Goal: Information Seeking & Learning: Learn about a topic

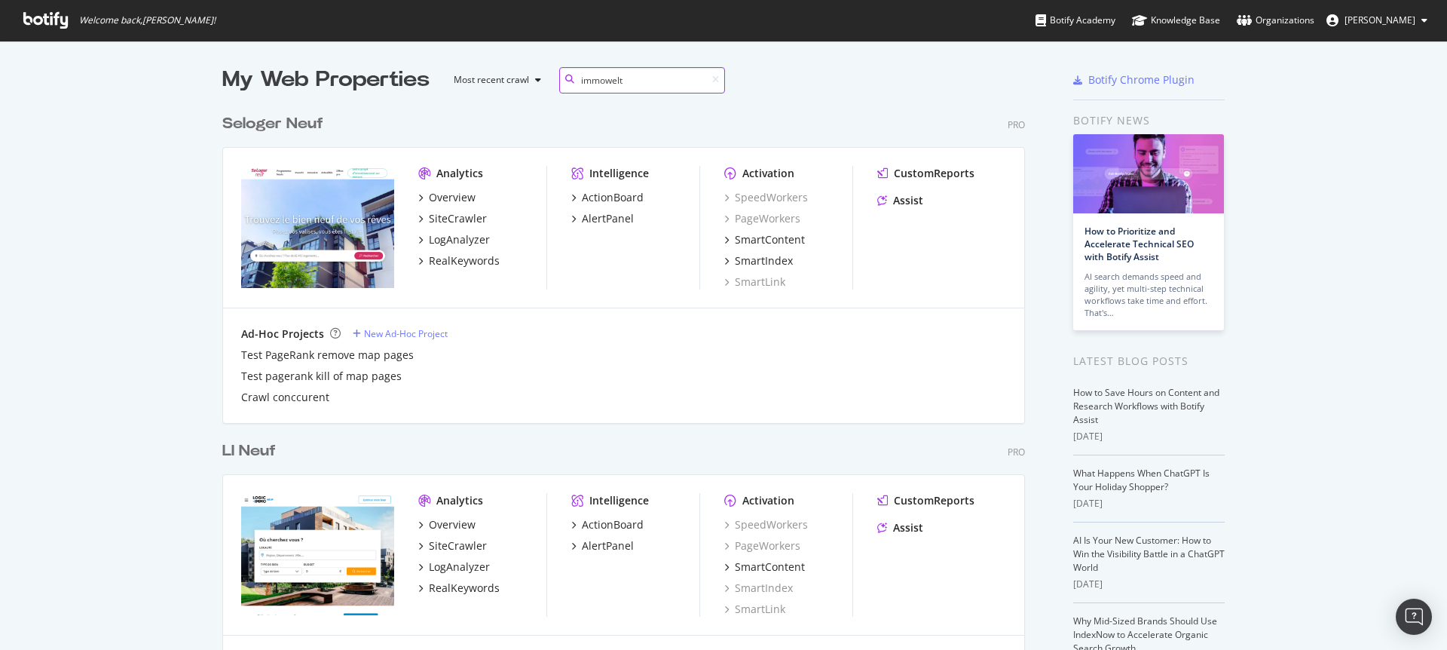
scroll to position [343, 804]
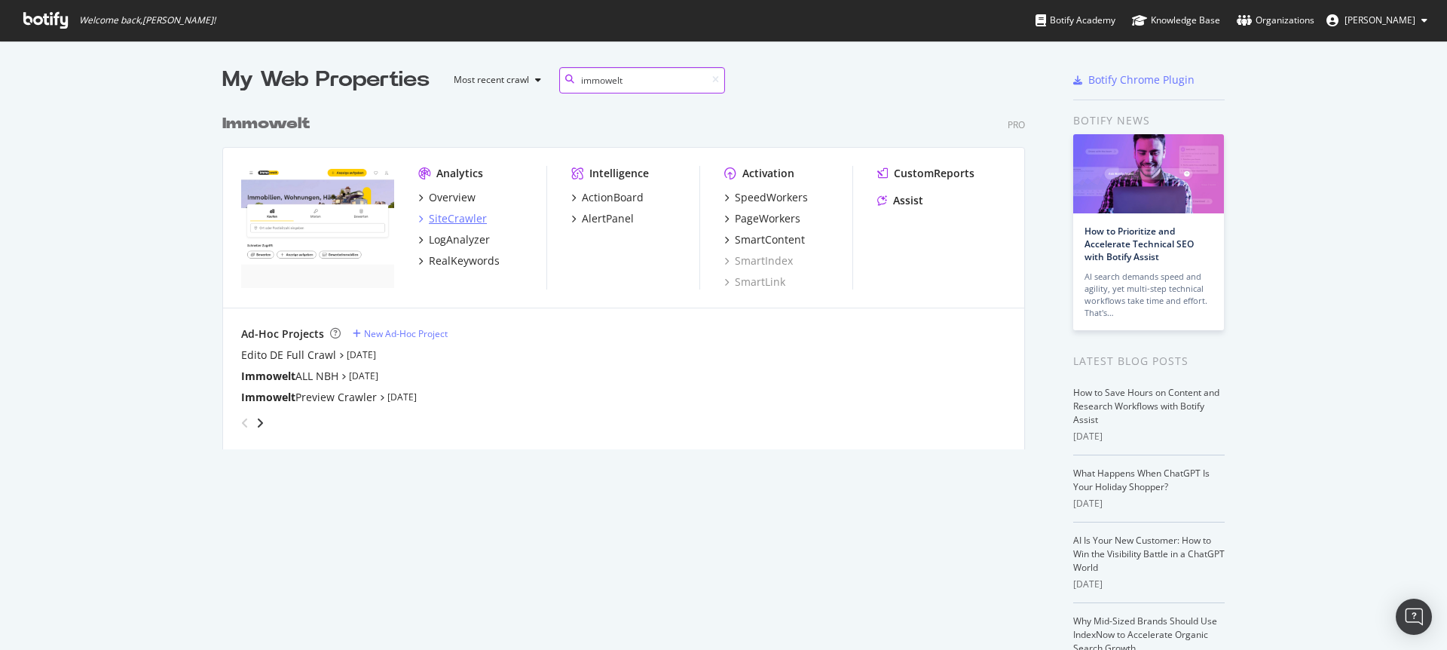
type input "immowelt"
click at [458, 222] on div "SiteCrawler" at bounding box center [458, 218] width 58 height 15
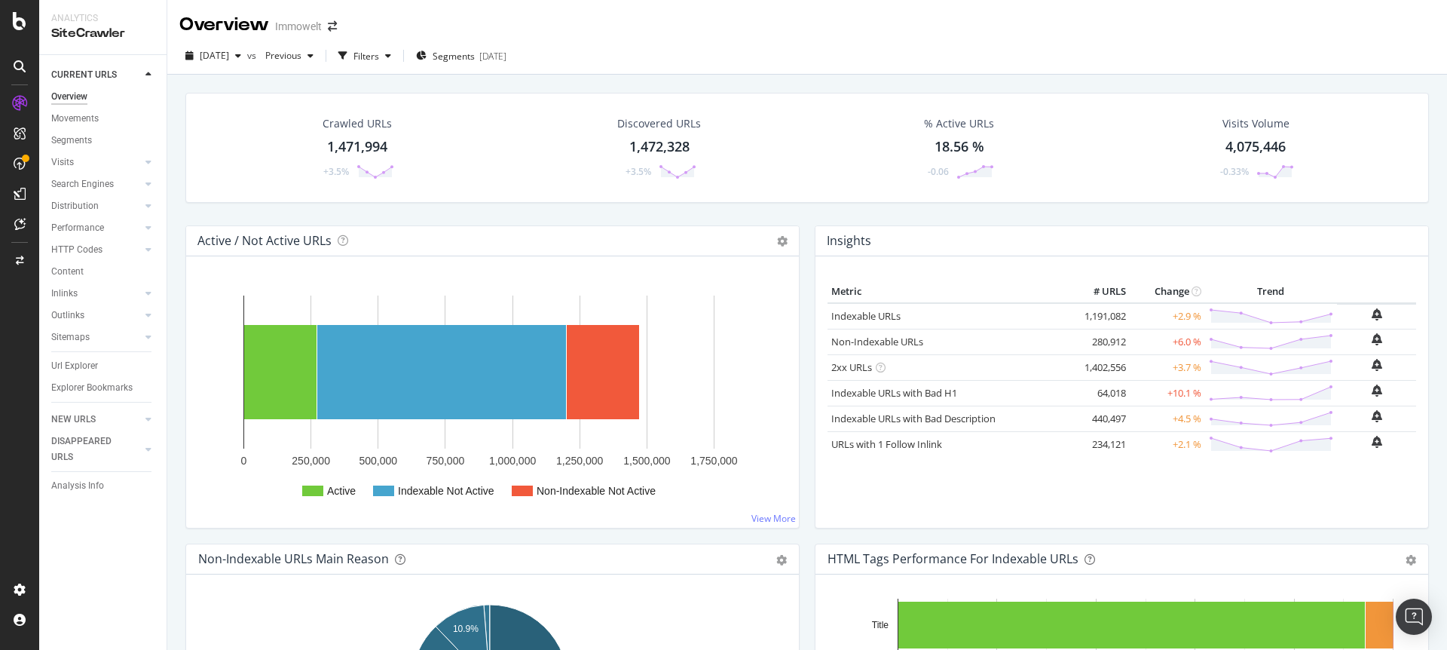
click at [347, 143] on div "1,471,994" at bounding box center [357, 147] width 60 height 20
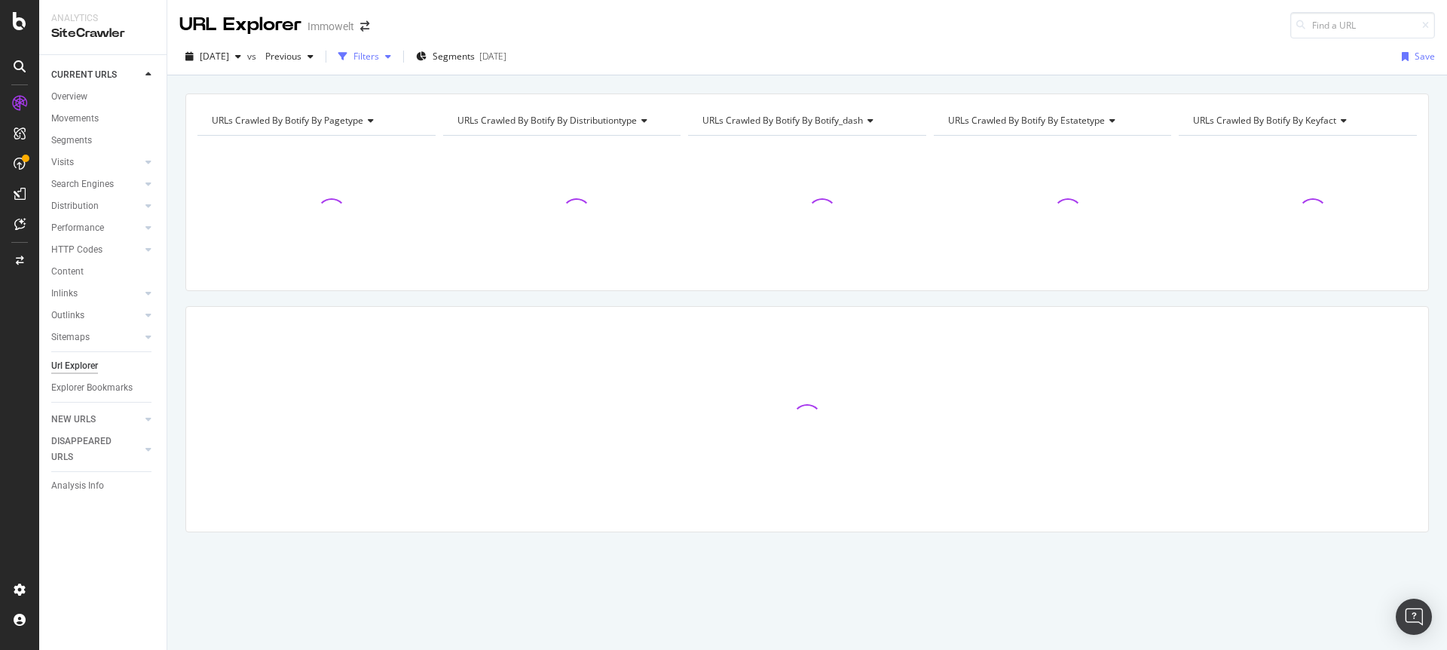
click at [379, 59] on div "Filters" at bounding box center [367, 56] width 26 height 13
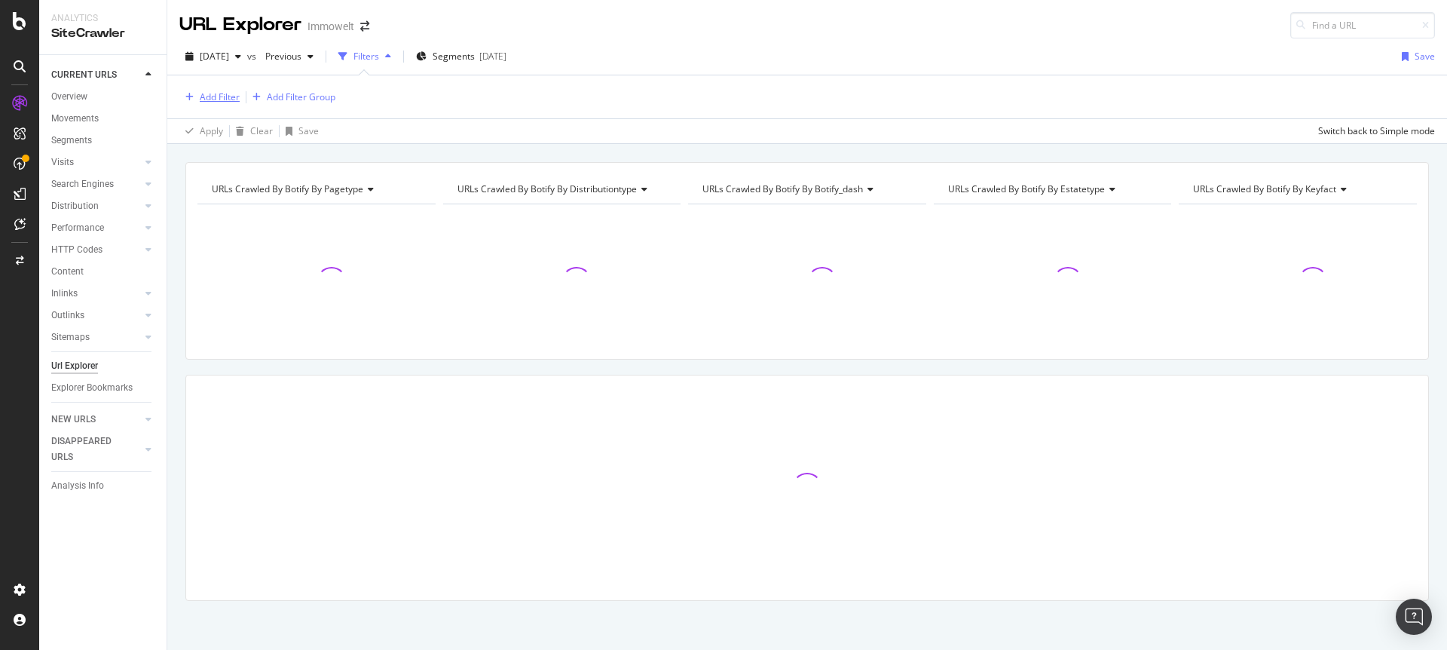
click at [225, 93] on div "Add Filter" at bounding box center [220, 96] width 40 height 13
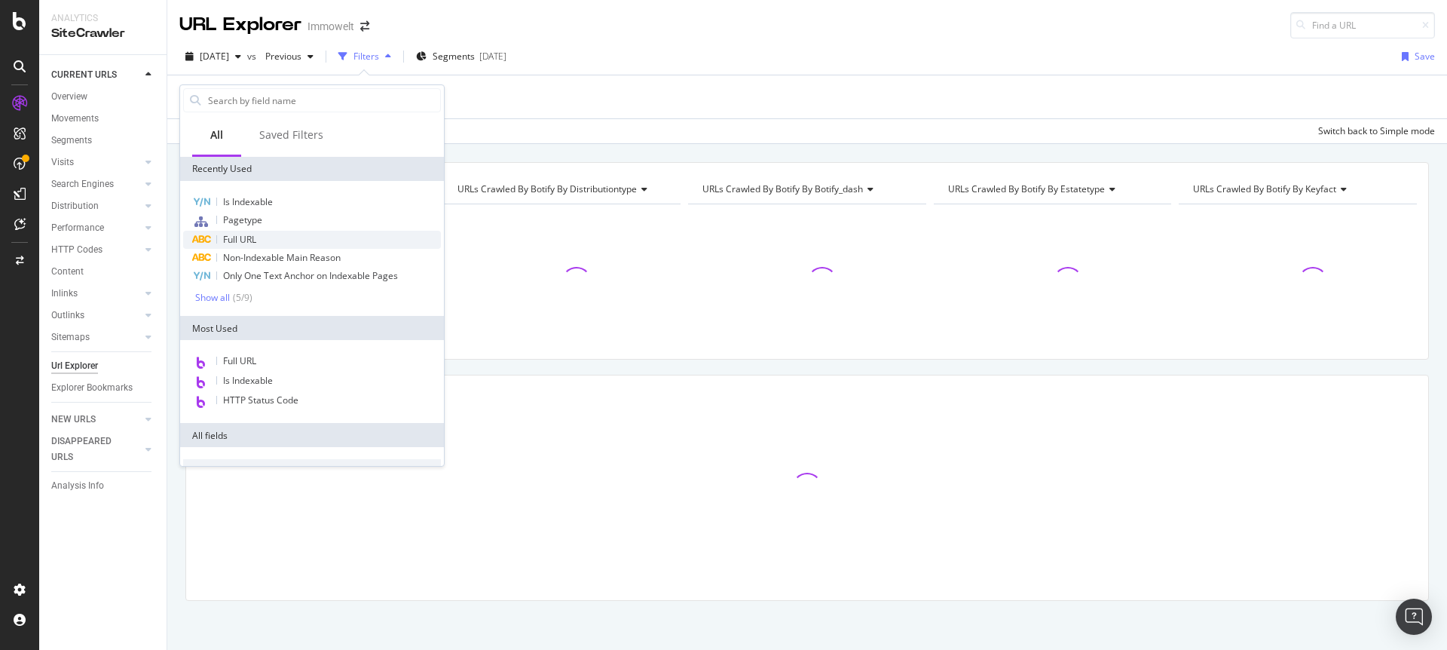
click at [240, 237] on span "Full URL" at bounding box center [239, 239] width 33 height 13
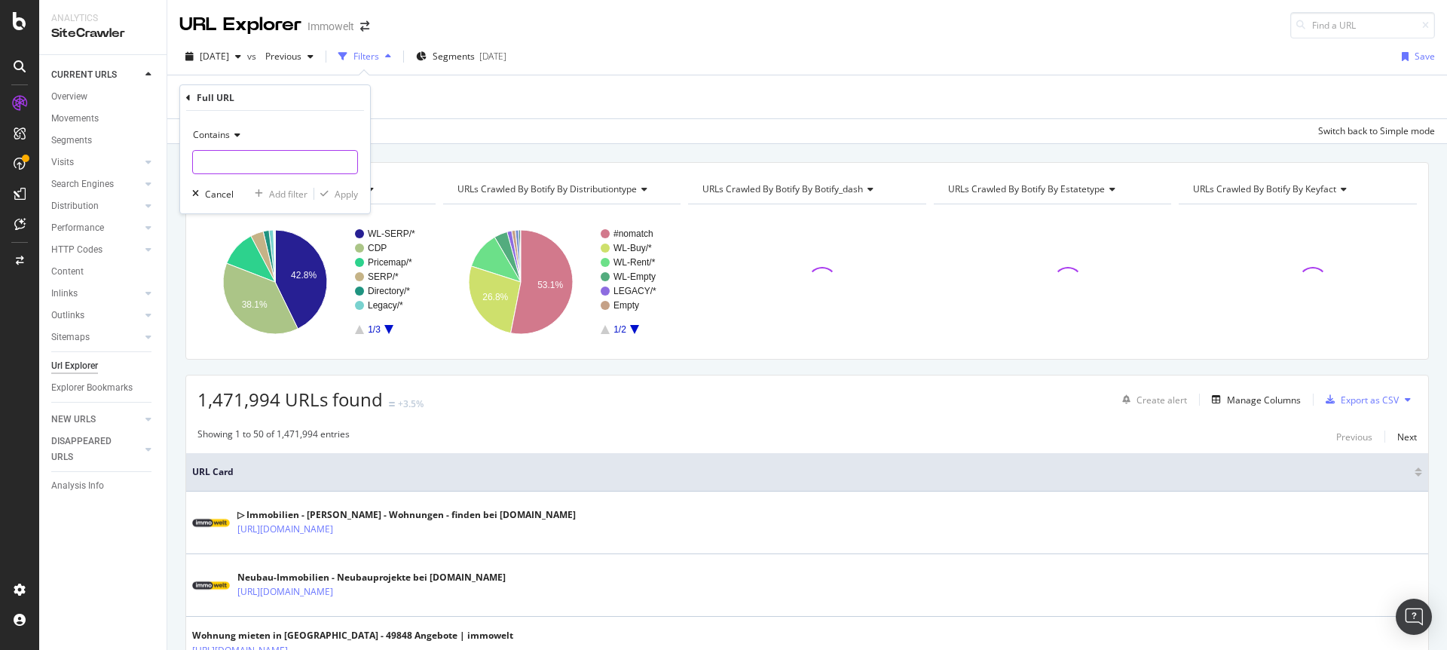
click at [241, 164] on input "text" at bounding box center [275, 162] width 164 height 24
paste input "/anbieten/energieausweis"
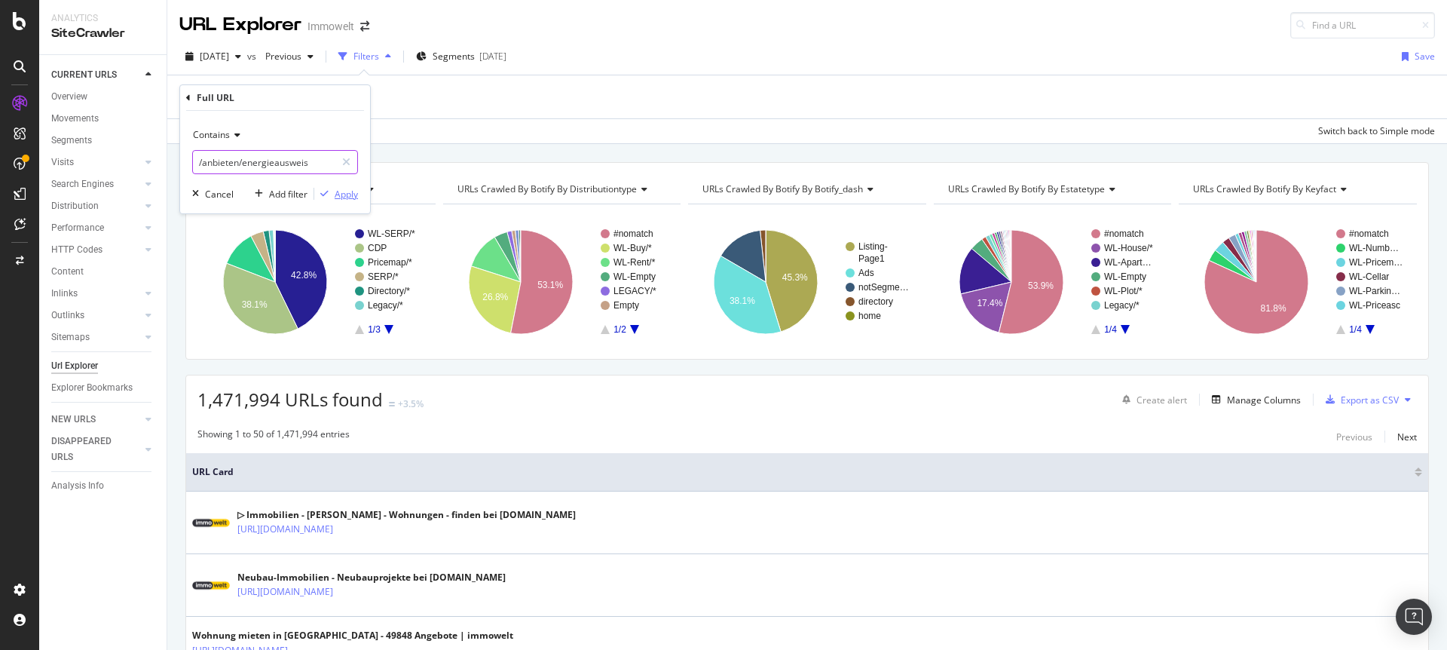
type input "/anbieten/energieausweis"
click at [356, 192] on div "Apply" at bounding box center [346, 194] width 23 height 13
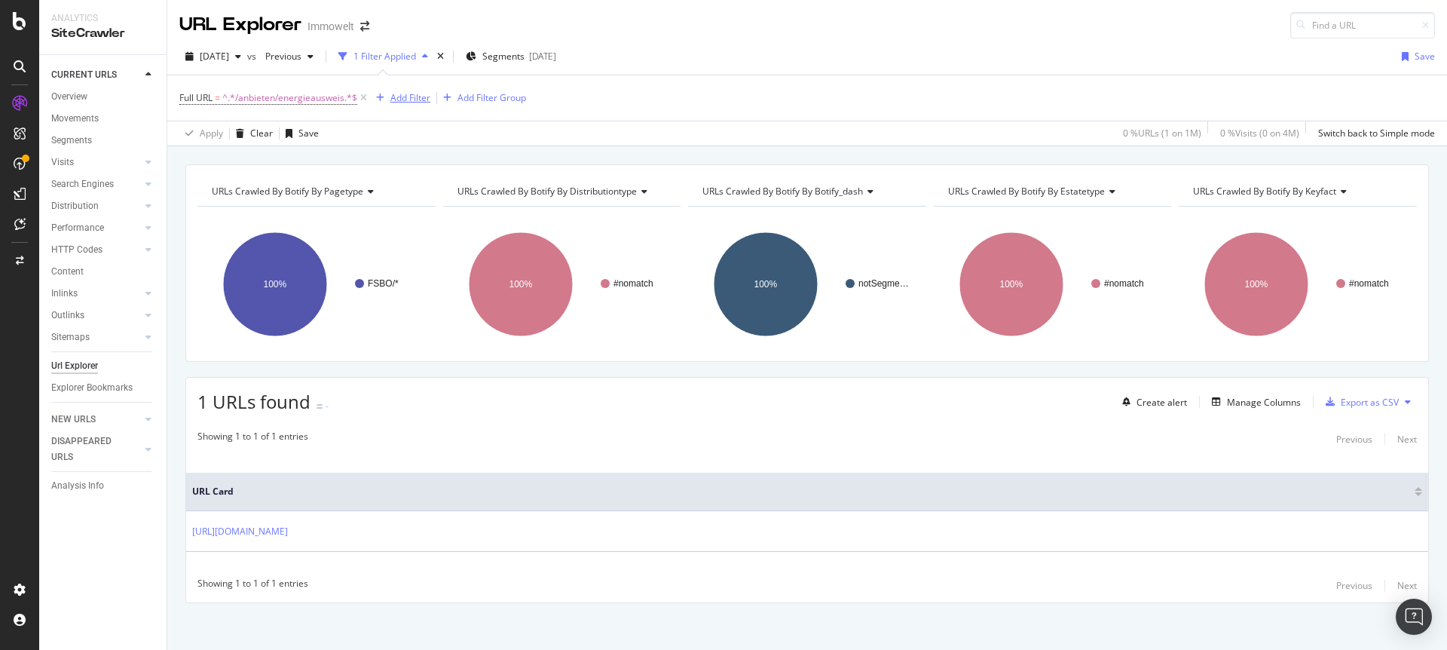
click at [419, 97] on div "Add Filter" at bounding box center [411, 97] width 40 height 13
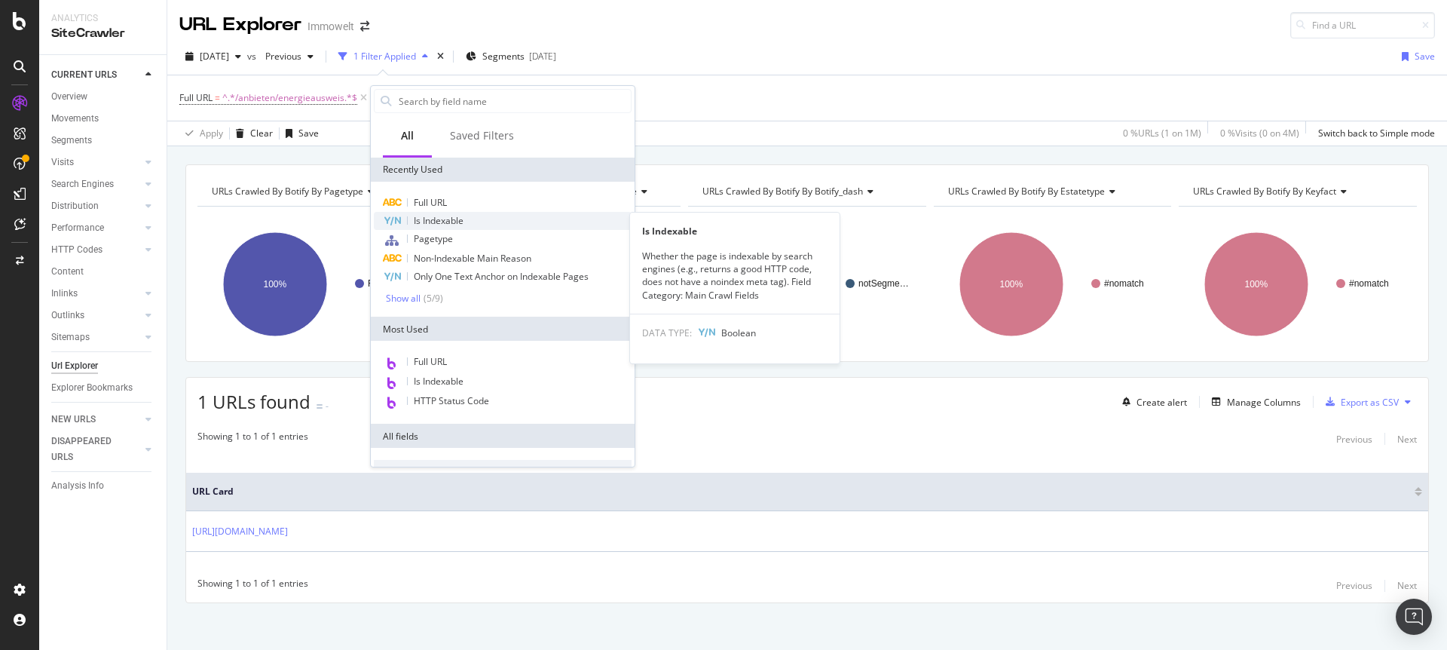
click at [439, 223] on span "Is Indexable" at bounding box center [439, 220] width 50 height 13
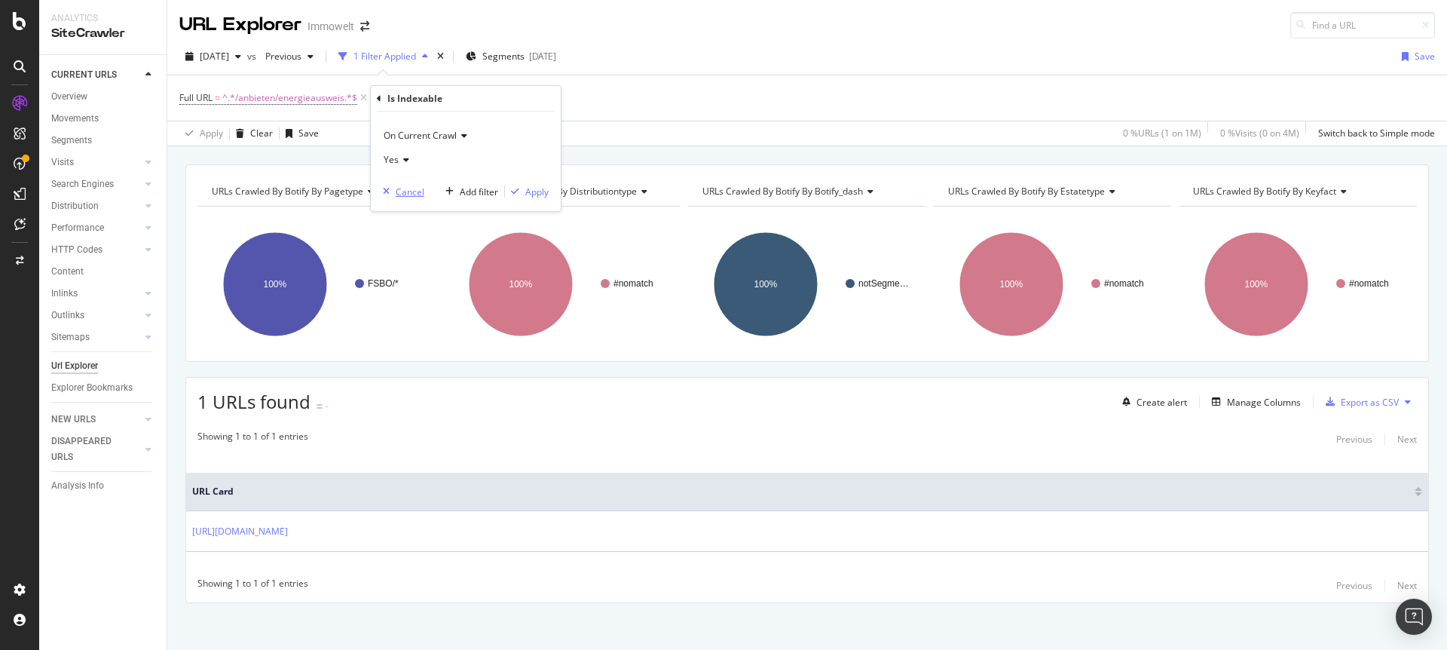
click at [412, 188] on div "Cancel" at bounding box center [410, 191] width 29 height 13
click at [404, 96] on div "Add Filter" at bounding box center [411, 97] width 40 height 13
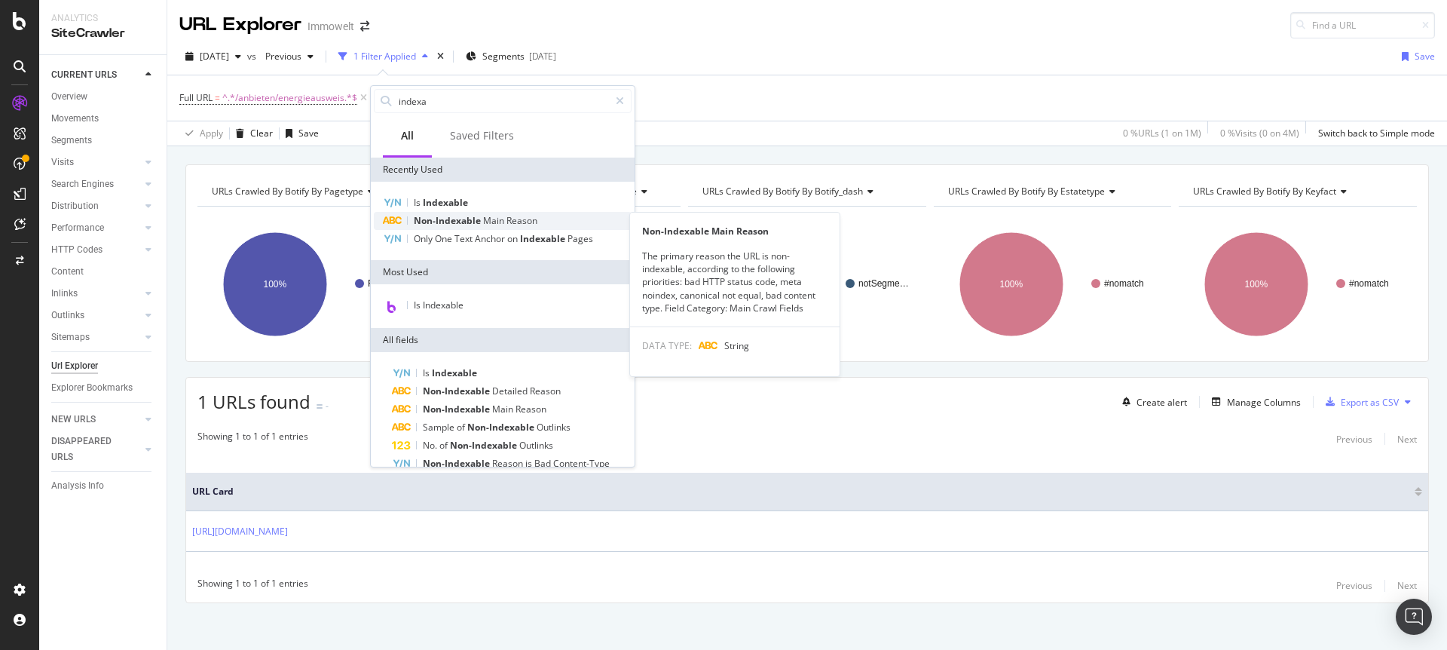
type input "indexa"
click at [460, 219] on span "Non-Indexable" at bounding box center [448, 220] width 69 height 13
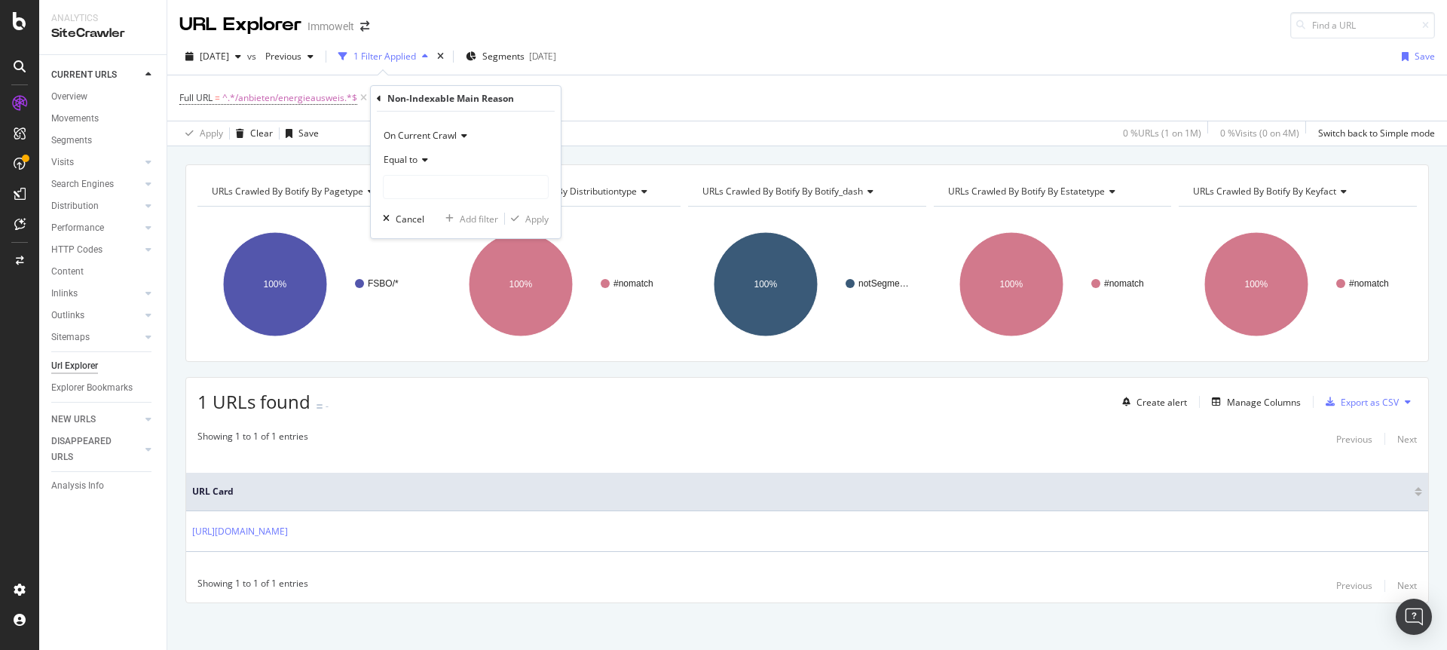
click at [377, 95] on icon at bounding box center [379, 98] width 5 height 9
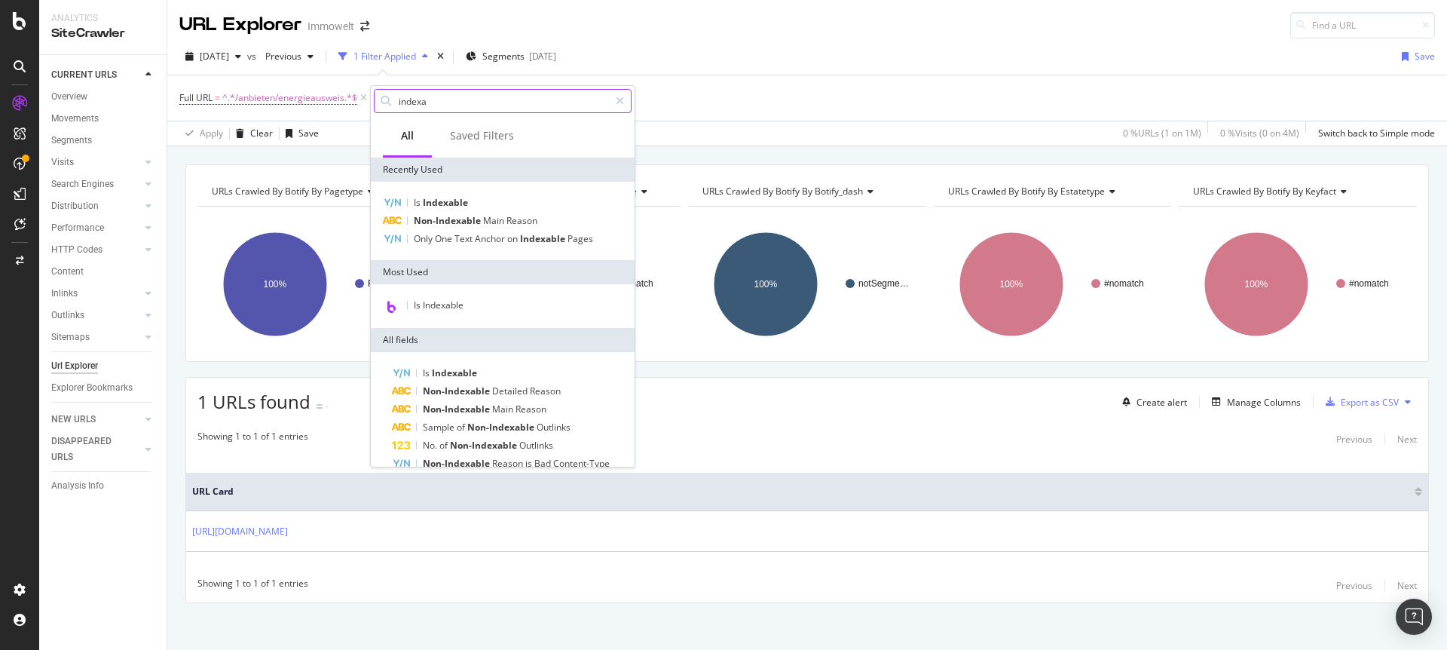
drag, startPoint x: 457, startPoint y: 109, endPoint x: 466, endPoint y: 103, distance: 10.9
click at [457, 109] on input "indexa" at bounding box center [503, 101] width 212 height 23
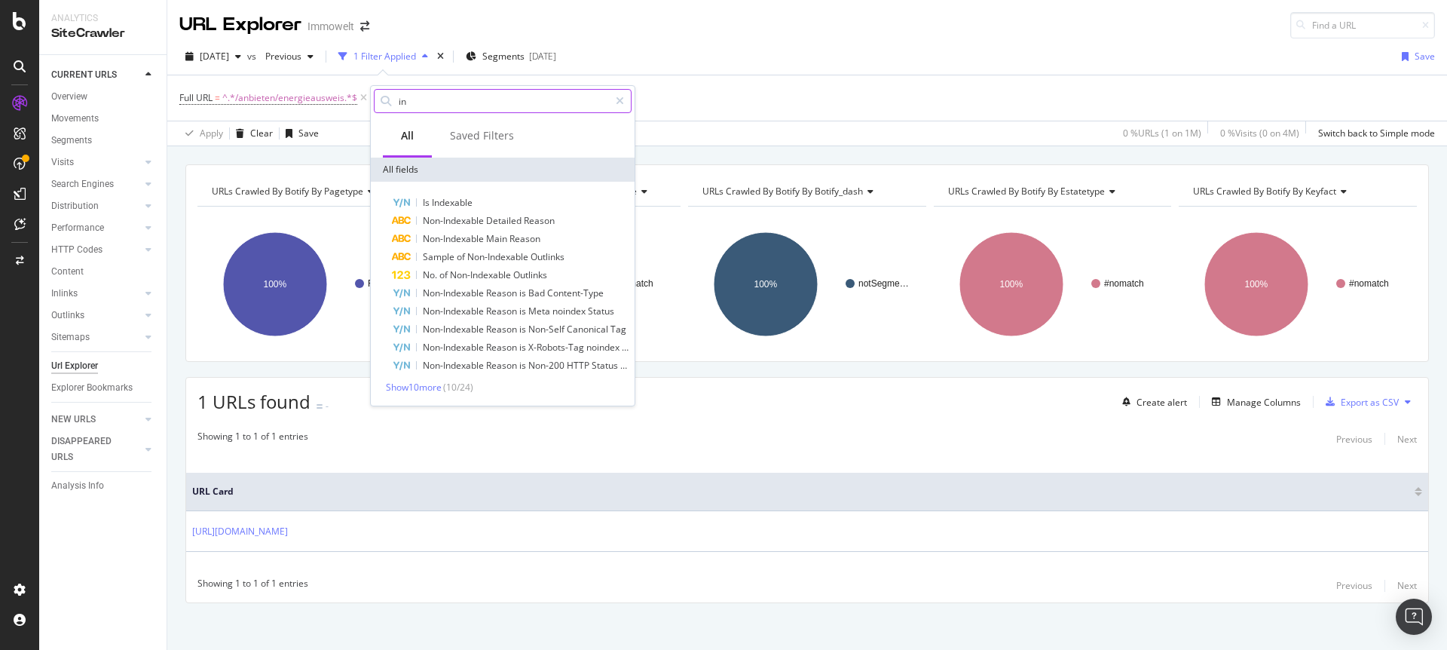
type input "i"
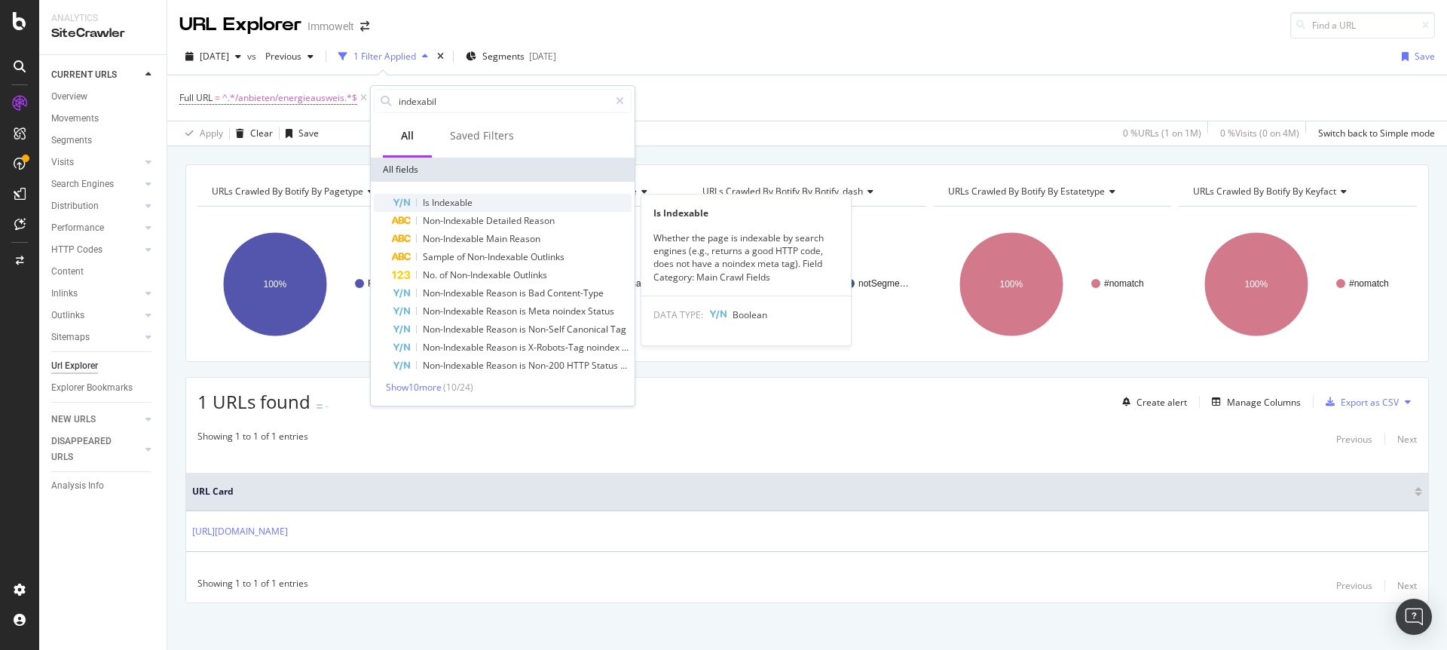
type input "indexabil"
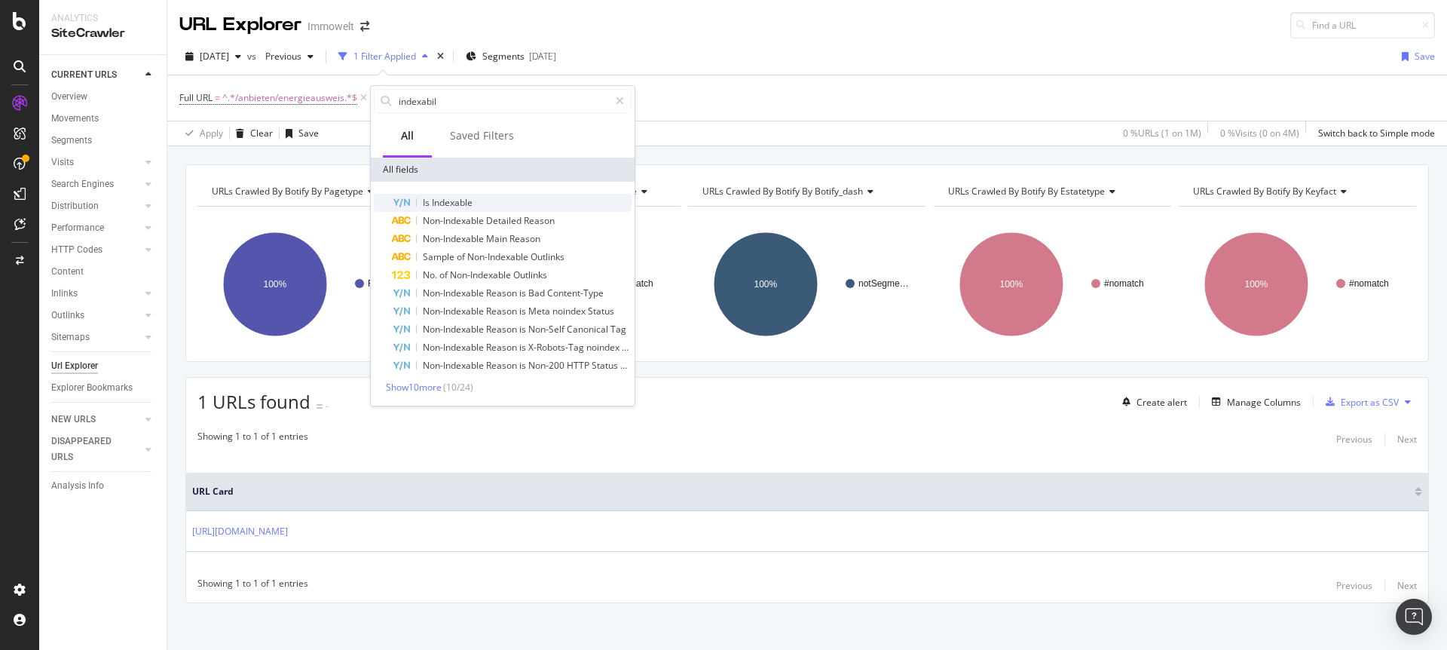
click at [468, 204] on span "Indexable" at bounding box center [452, 202] width 41 height 13
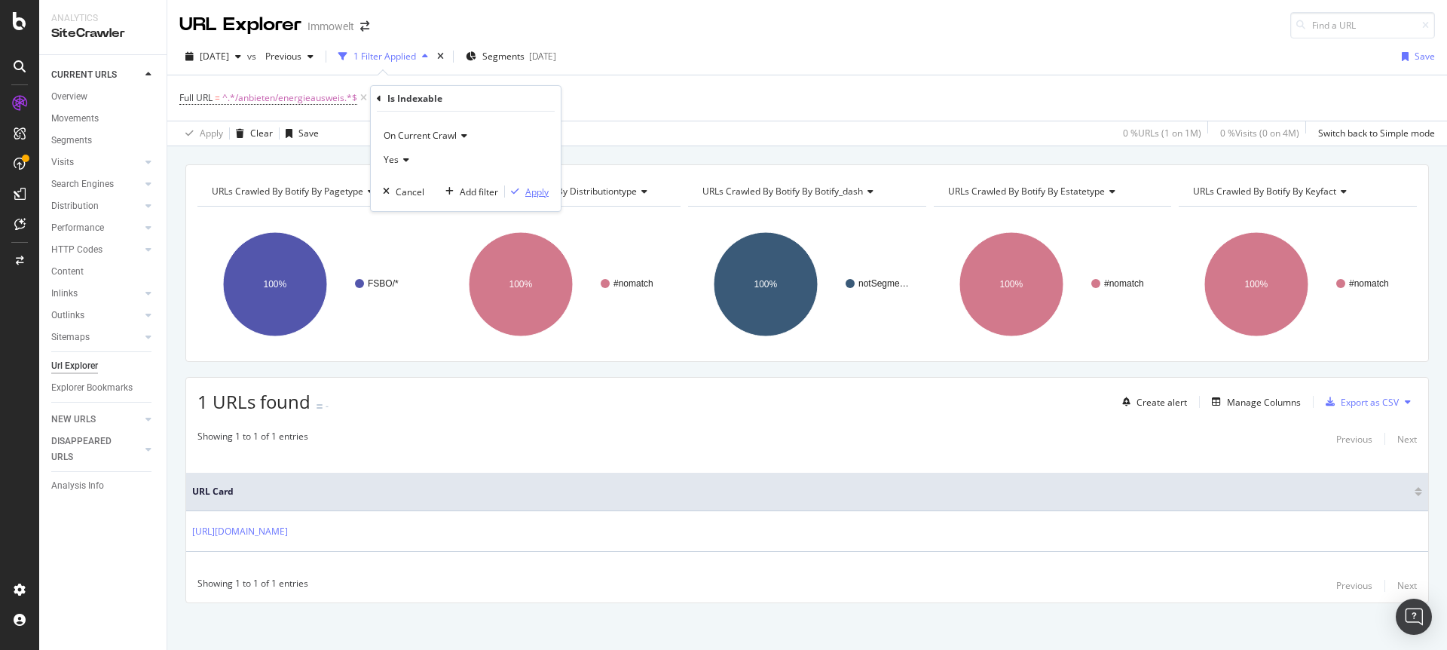
click at [535, 188] on div "Apply" at bounding box center [536, 191] width 23 height 13
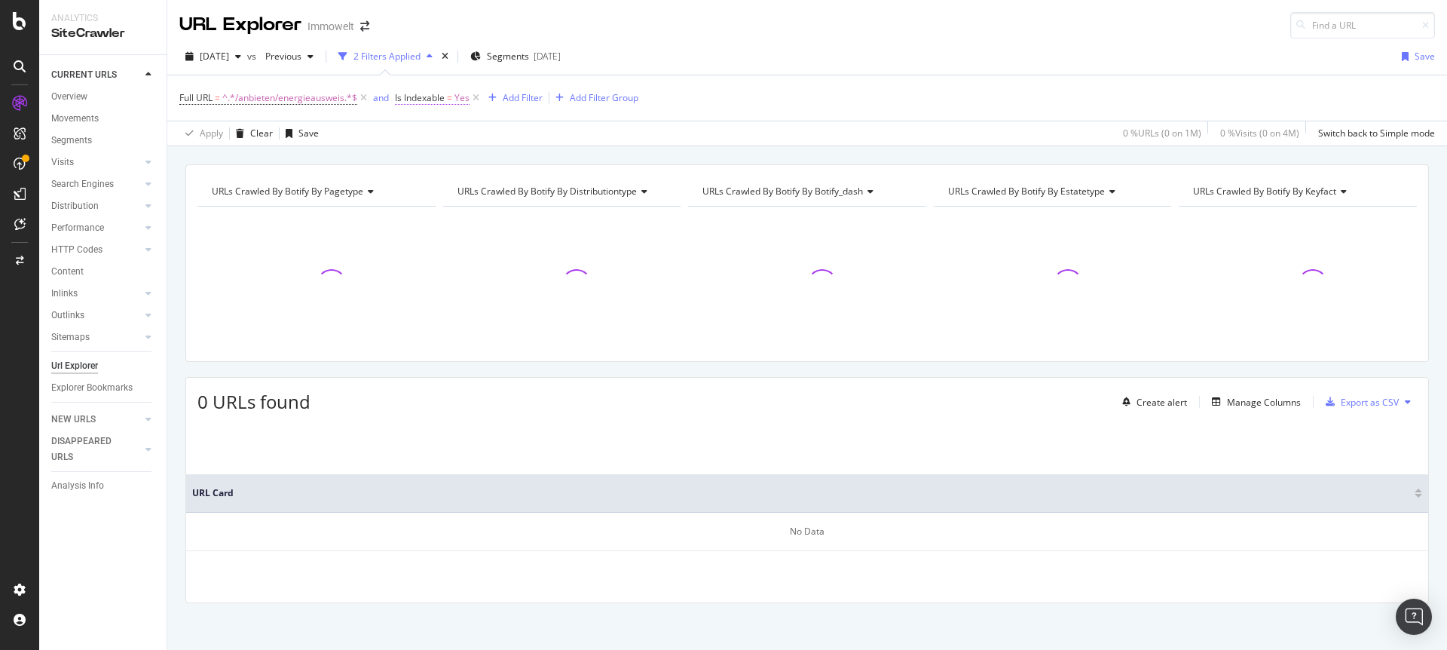
click at [448, 97] on span "=" at bounding box center [449, 97] width 5 height 13
click at [426, 189] on div "Cancel" at bounding box center [435, 189] width 29 height 13
click at [438, 98] on span "Is Indexable" at bounding box center [420, 97] width 50 height 13
click at [406, 97] on icon at bounding box center [405, 96] width 5 height 9
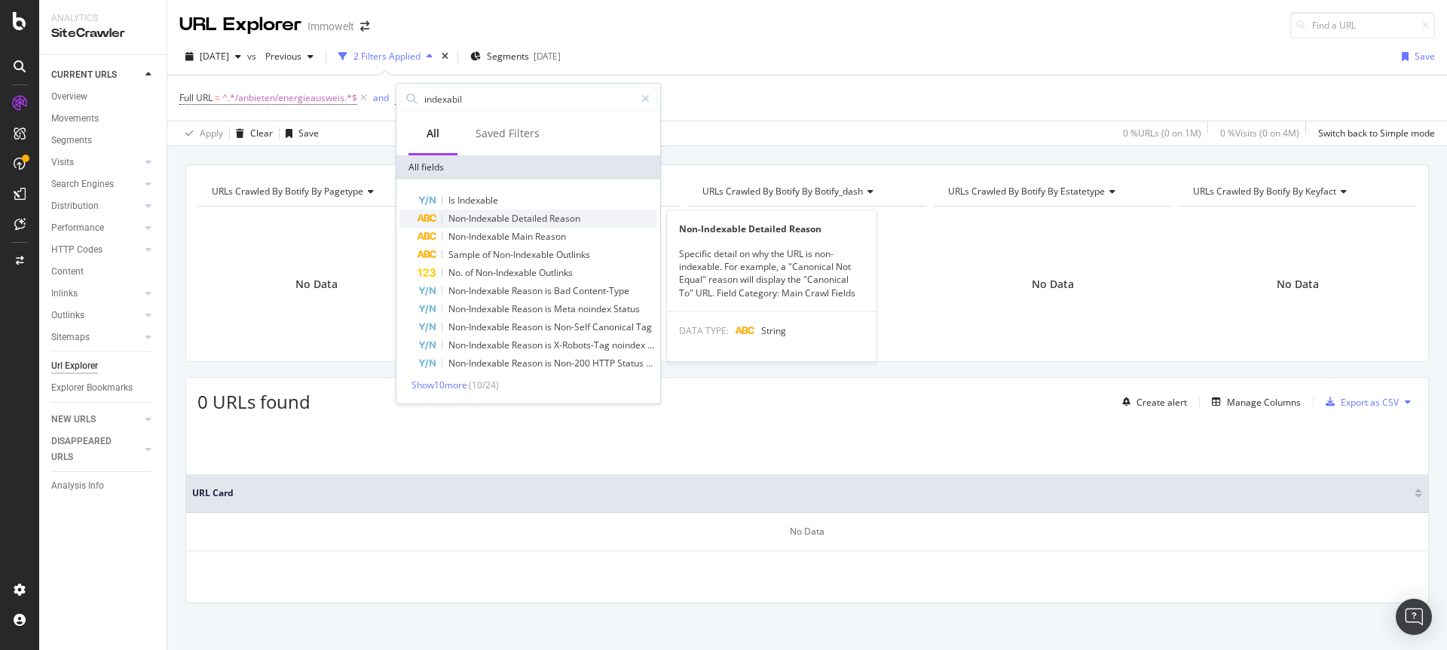
click at [483, 221] on span "Non-Indexable" at bounding box center [480, 218] width 63 height 13
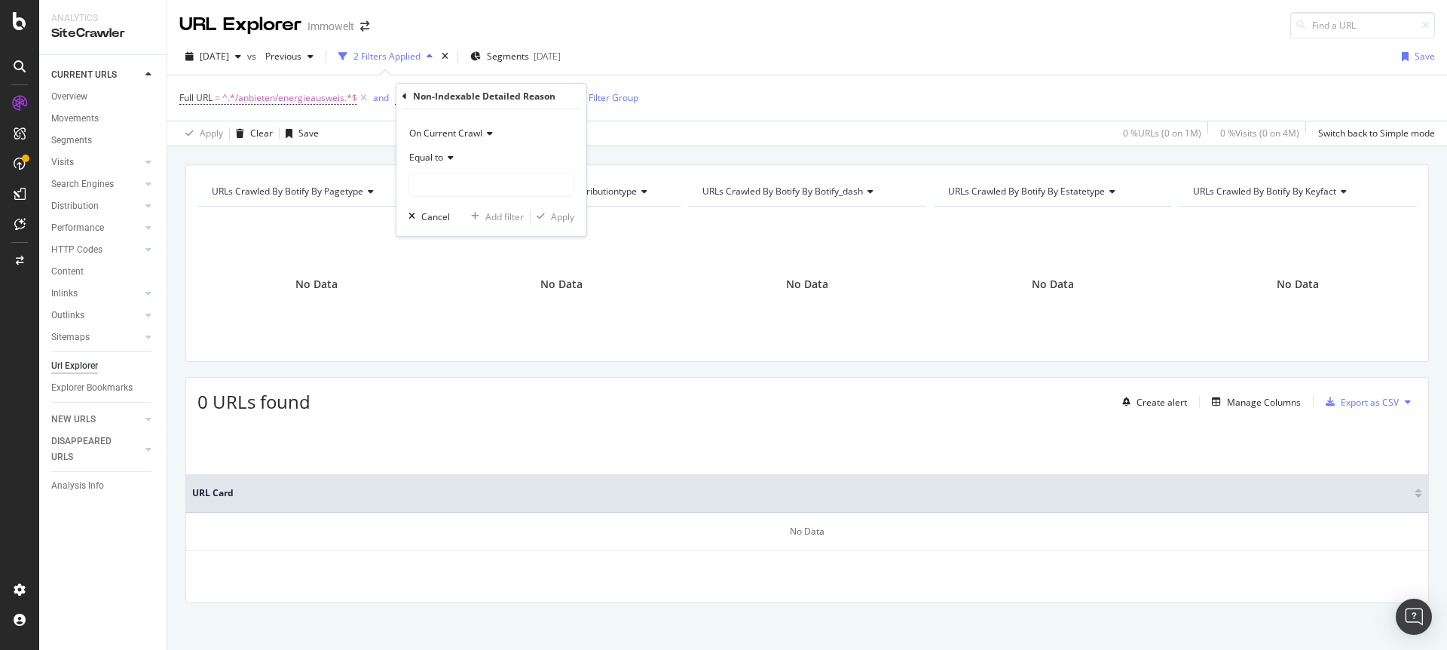
click at [455, 157] on div "Equal to" at bounding box center [492, 158] width 166 height 24
click at [512, 149] on div "Equal to" at bounding box center [492, 158] width 166 height 24
click at [441, 169] on div "Equal to" at bounding box center [492, 158] width 166 height 24
click at [466, 158] on div "Equal to" at bounding box center [492, 158] width 166 height 24
click at [403, 101] on div "Non-Indexable Detailed Reason" at bounding box center [492, 97] width 178 height 26
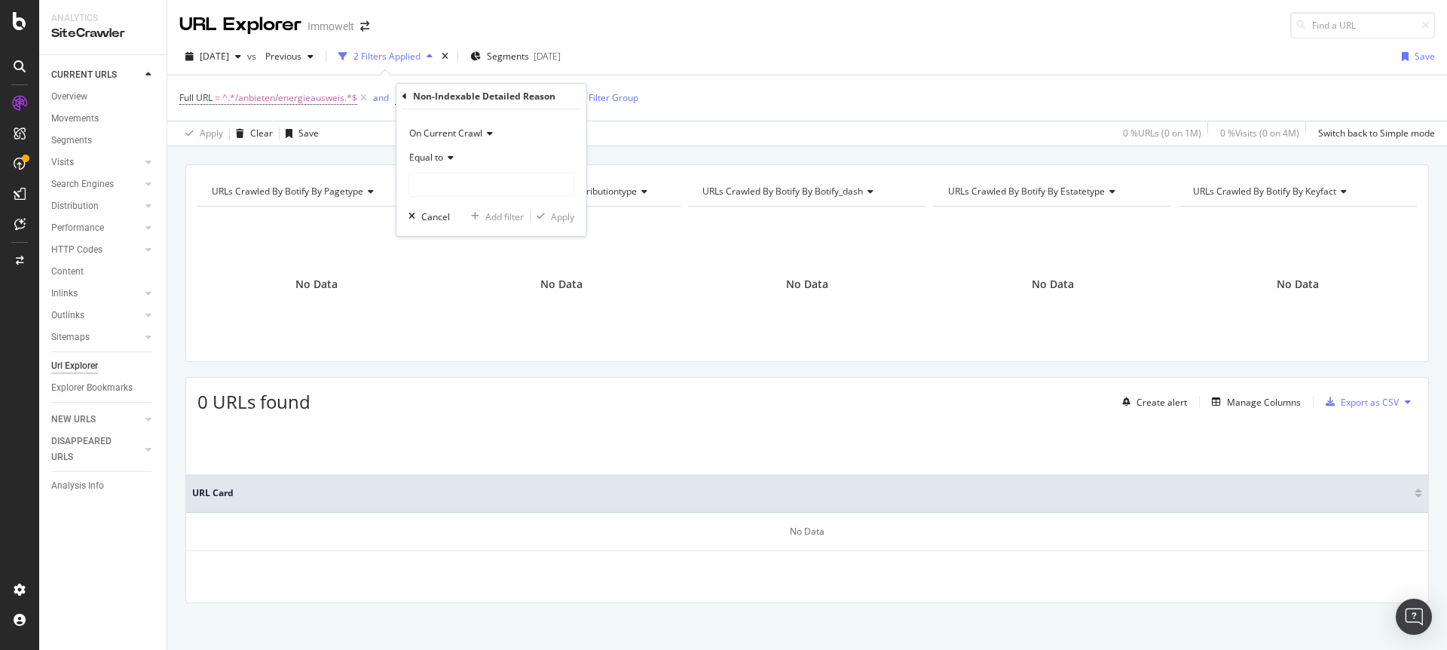
click at [404, 96] on icon at bounding box center [405, 96] width 5 height 9
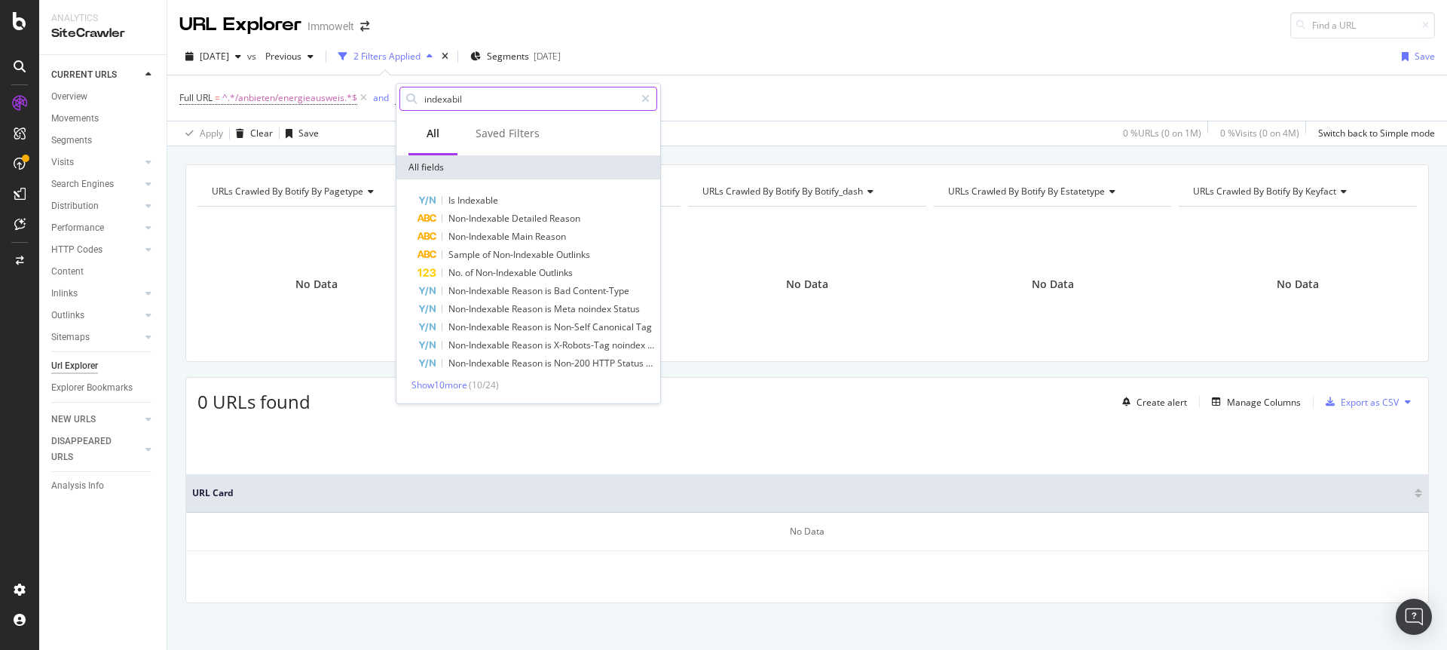
click at [483, 101] on input "indexabil" at bounding box center [529, 98] width 212 height 23
drag, startPoint x: 480, startPoint y: 100, endPoint x: 413, endPoint y: 101, distance: 67.1
click at [413, 101] on div "indexabil" at bounding box center [529, 99] width 258 height 24
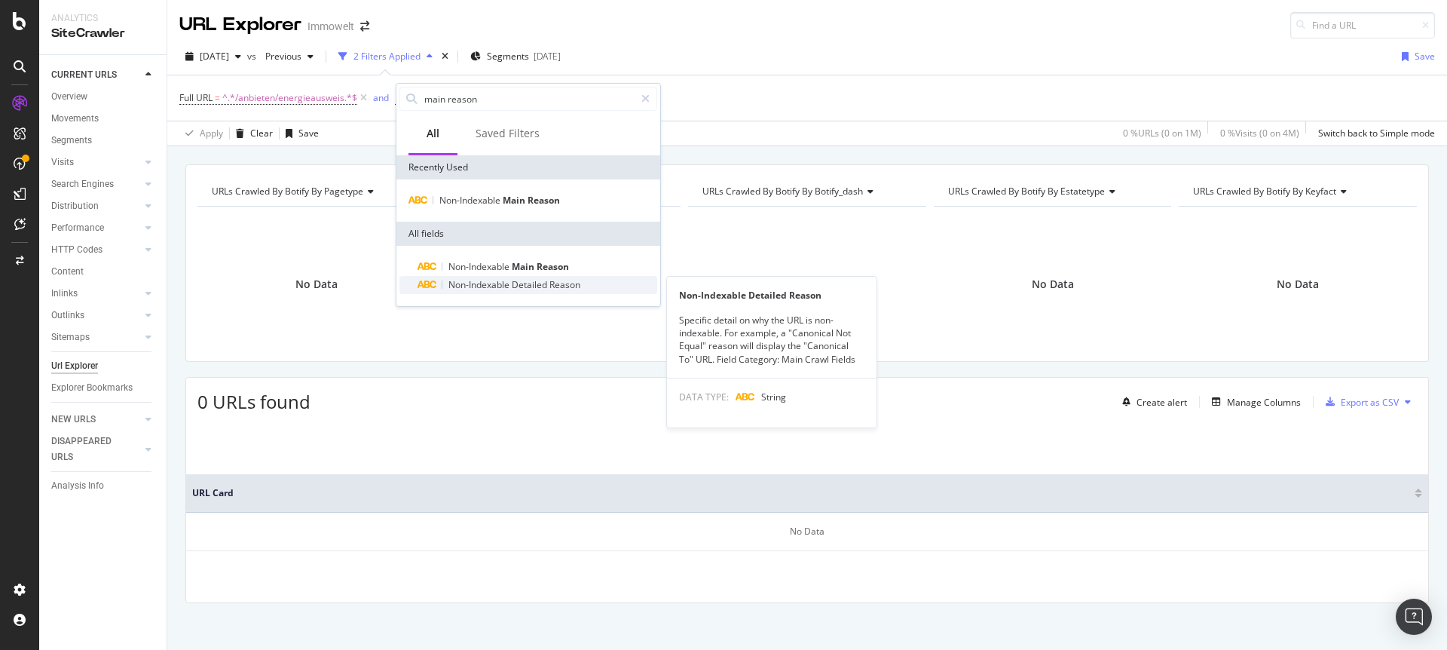
type input "main reason"
click at [511, 281] on span "Non-Indexable" at bounding box center [480, 284] width 63 height 13
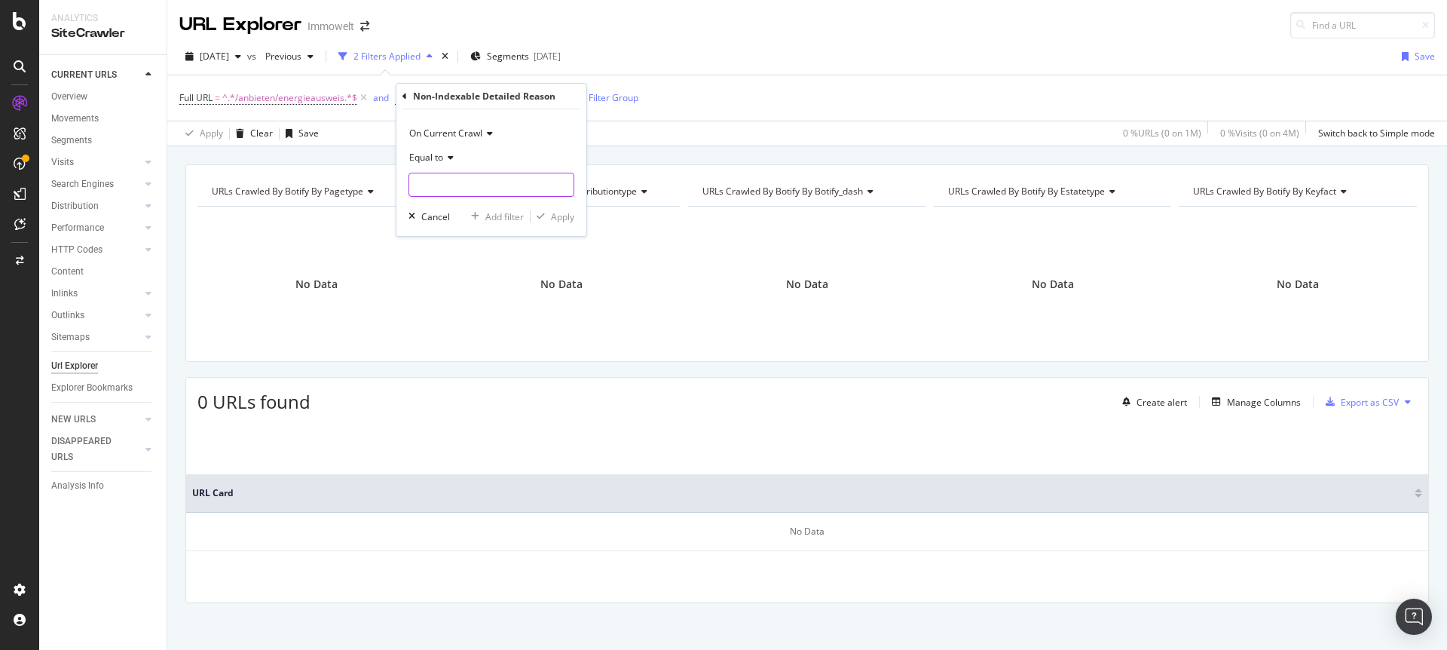
click at [468, 187] on input "text" at bounding box center [491, 185] width 164 height 24
click at [435, 146] on div "Equal to" at bounding box center [492, 158] width 166 height 24
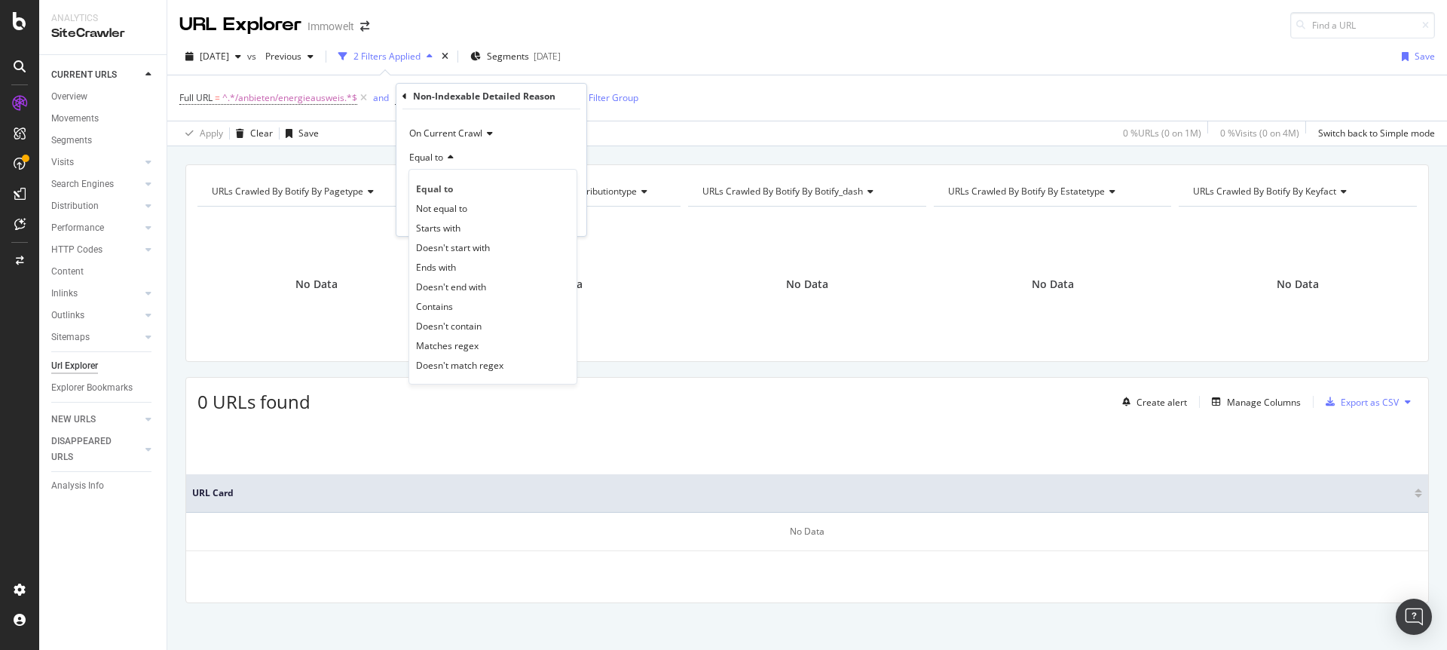
click at [509, 156] on div "Equal to" at bounding box center [492, 158] width 166 height 24
click at [439, 159] on span "Equal to" at bounding box center [426, 157] width 34 height 13
click at [452, 305] on span "Contains" at bounding box center [434, 306] width 37 height 13
click at [442, 156] on span "Contains" at bounding box center [427, 157] width 37 height 13
click at [452, 308] on span "Contains" at bounding box center [436, 306] width 40 height 13
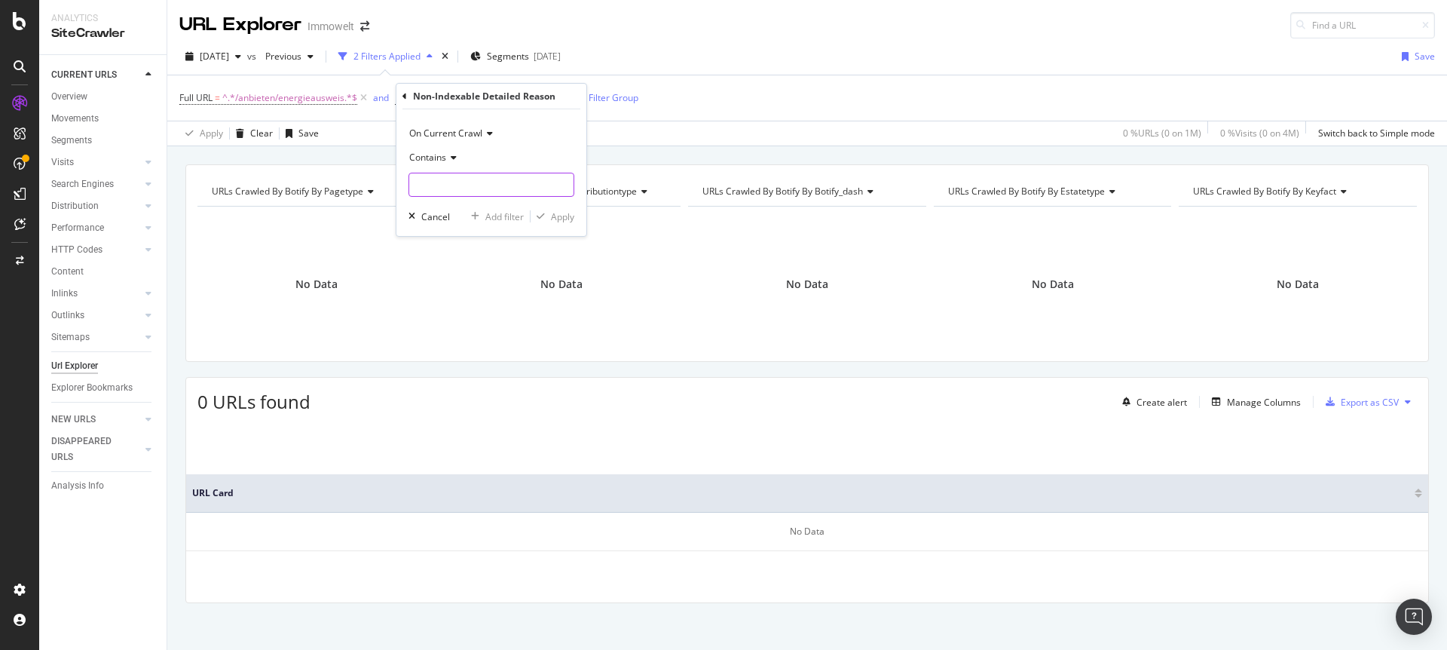
click at [447, 180] on input "text" at bounding box center [491, 185] width 164 height 24
type input "redi"
click at [558, 213] on div "Apply" at bounding box center [562, 216] width 23 height 13
click at [582, 99] on icon at bounding box center [585, 97] width 13 height 15
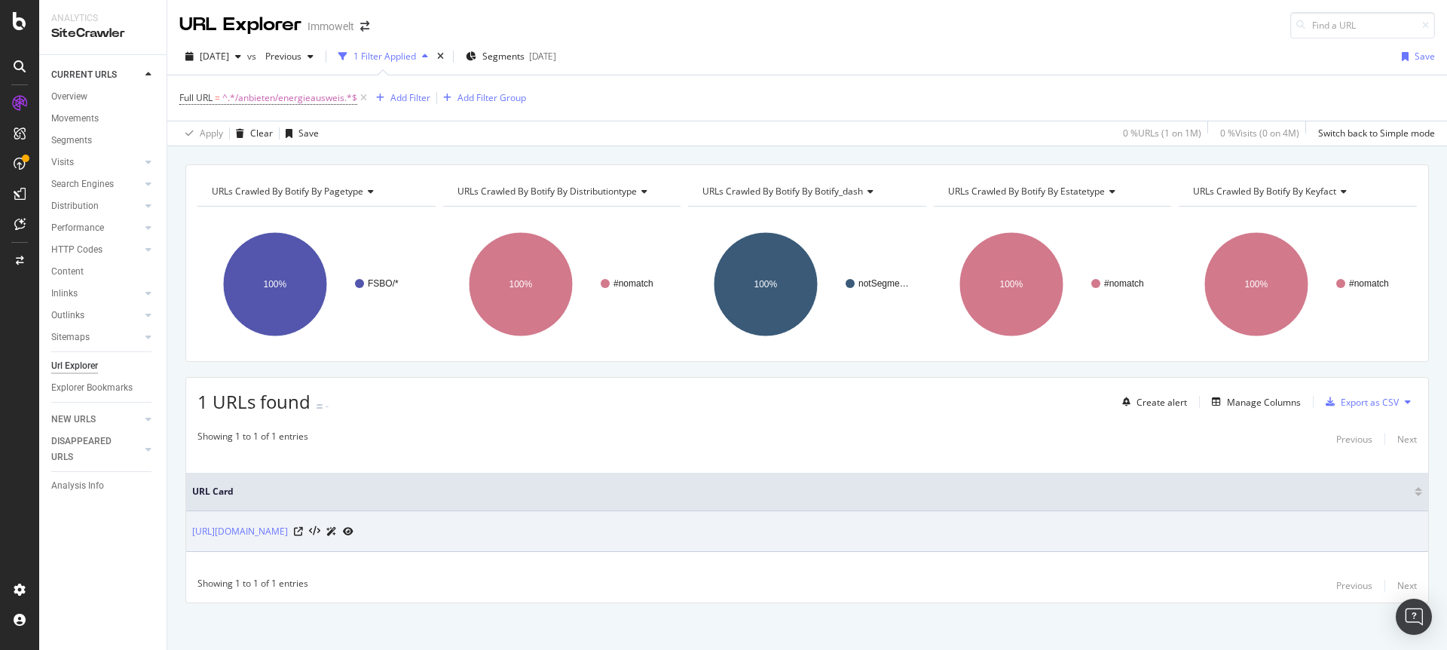
scroll to position [6, 0]
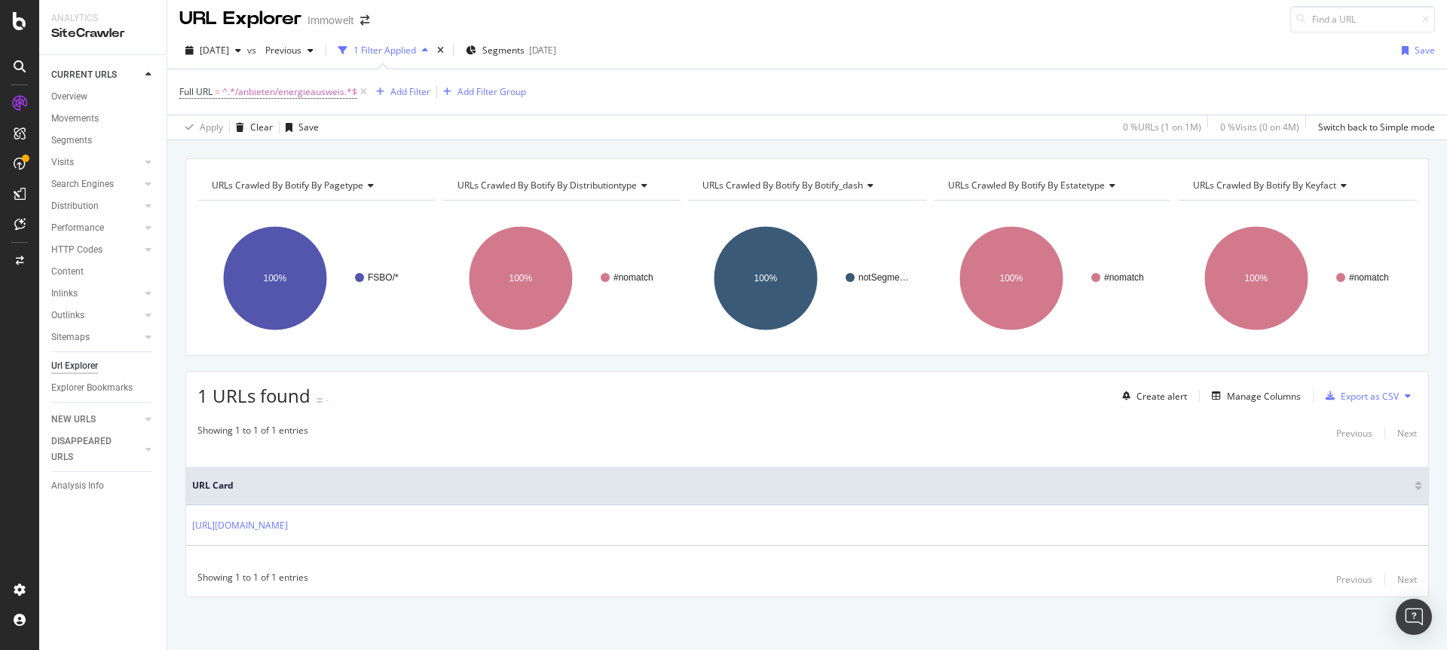
click at [418, 121] on div "Apply Clear Save 0 % URLs ( 1 on 1M ) 0 % Visits ( 0 on 4M ) Switch back to Sim…" at bounding box center [807, 127] width 1280 height 25
click at [415, 93] on div "Add Filter" at bounding box center [411, 91] width 40 height 13
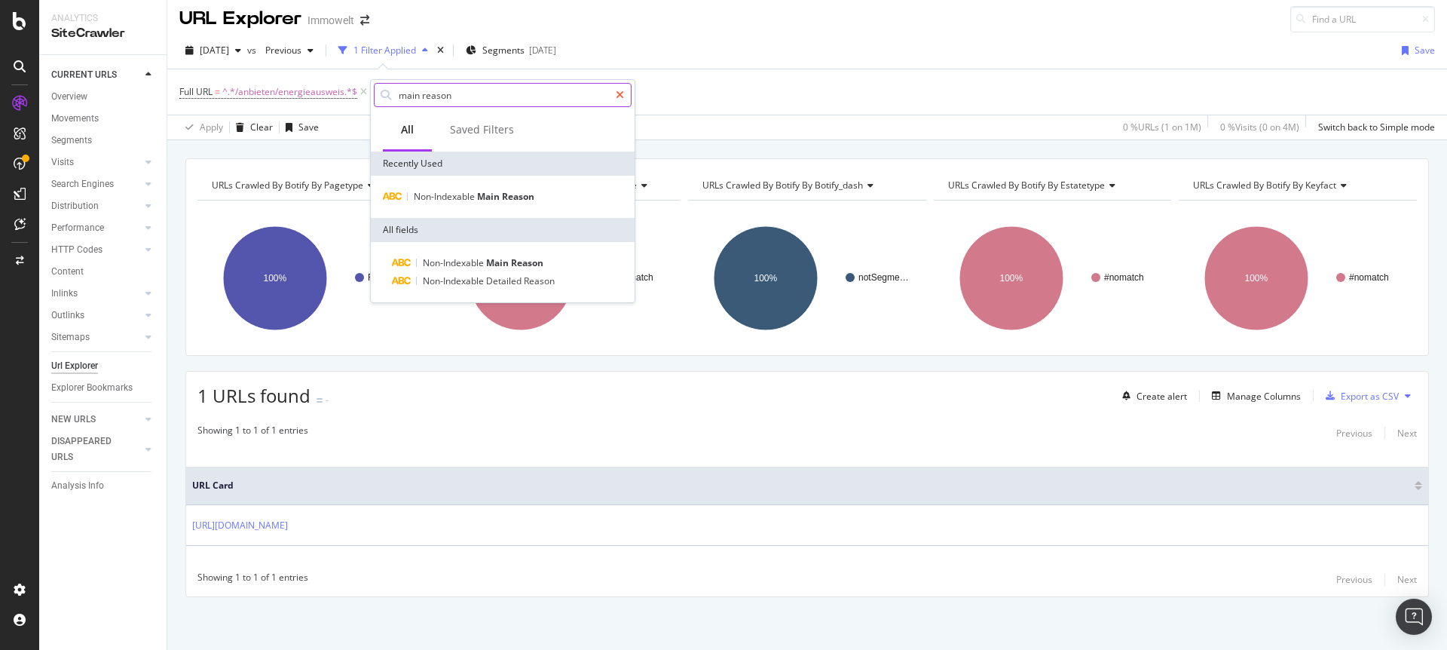
click at [617, 93] on icon at bounding box center [620, 95] width 8 height 11
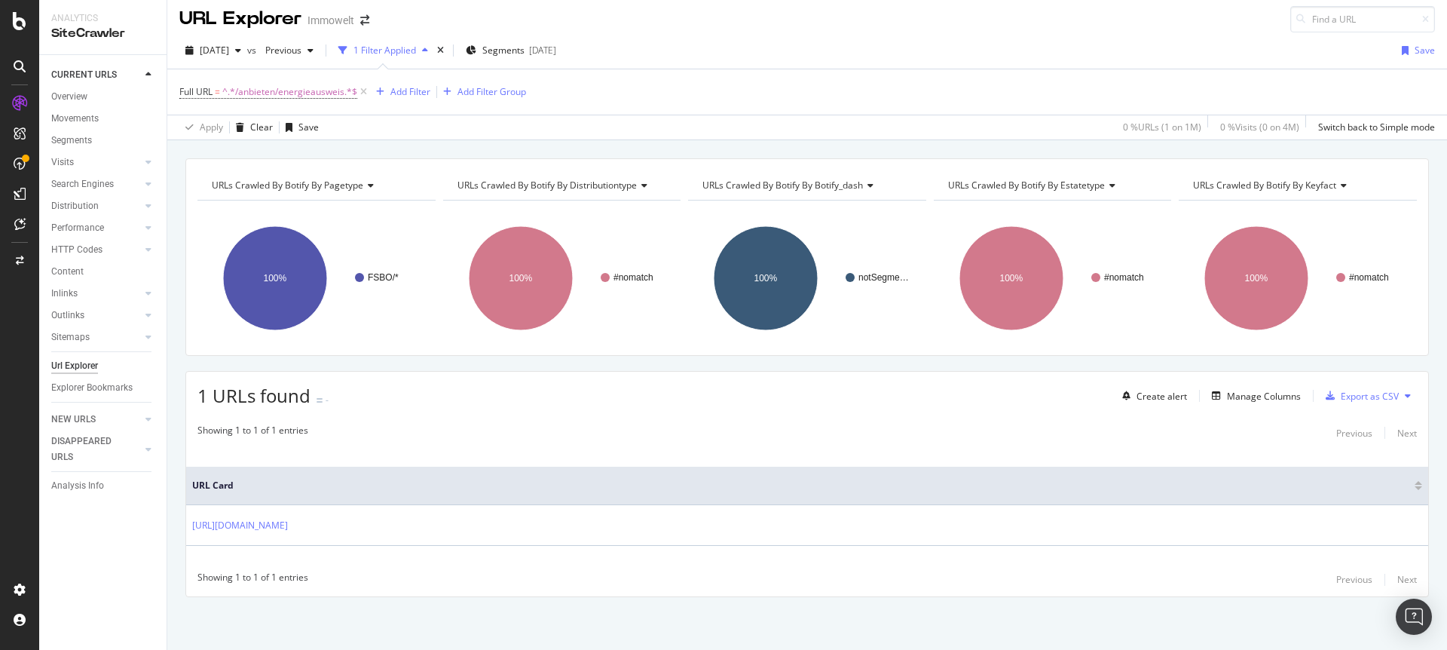
click at [744, 72] on div "Full URL = ^.*/anbieten/energieausweis.*$ Add Filter Add Filter Group" at bounding box center [807, 91] width 1256 height 45
click at [387, 84] on div "Add Filter" at bounding box center [400, 92] width 60 height 17
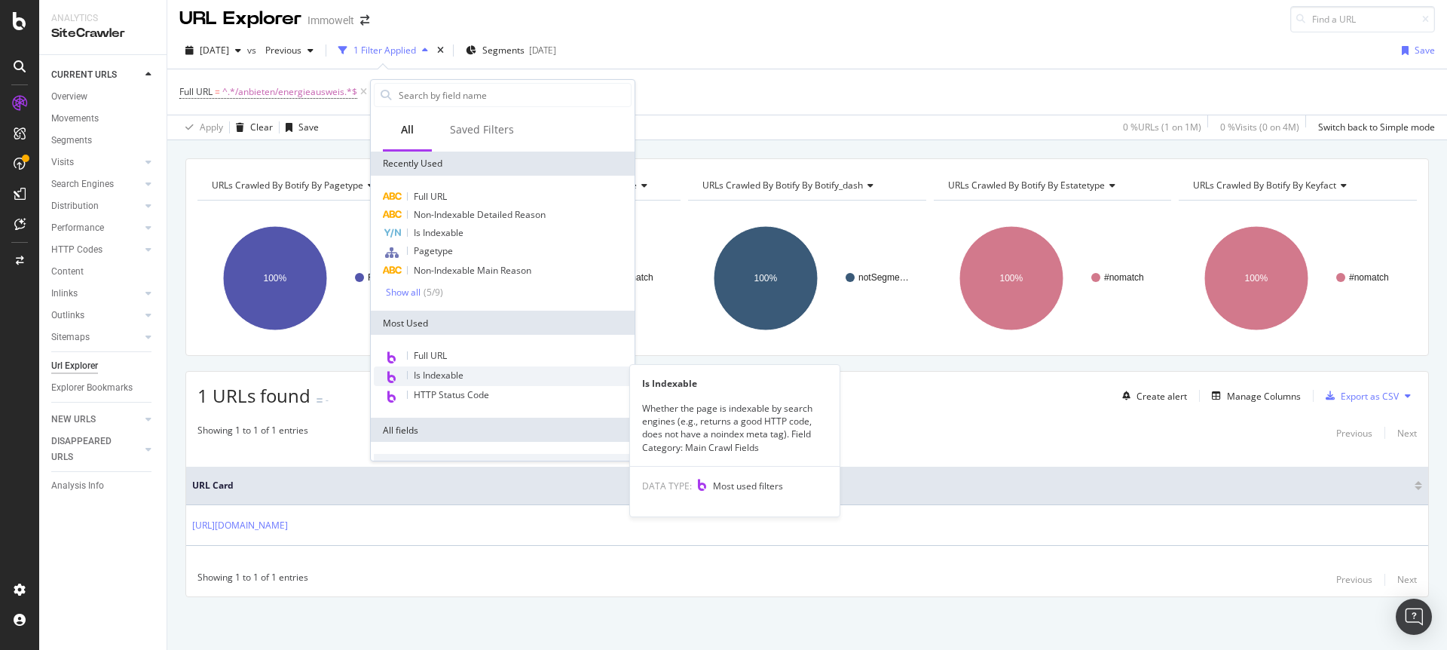
scroll to position [82, 0]
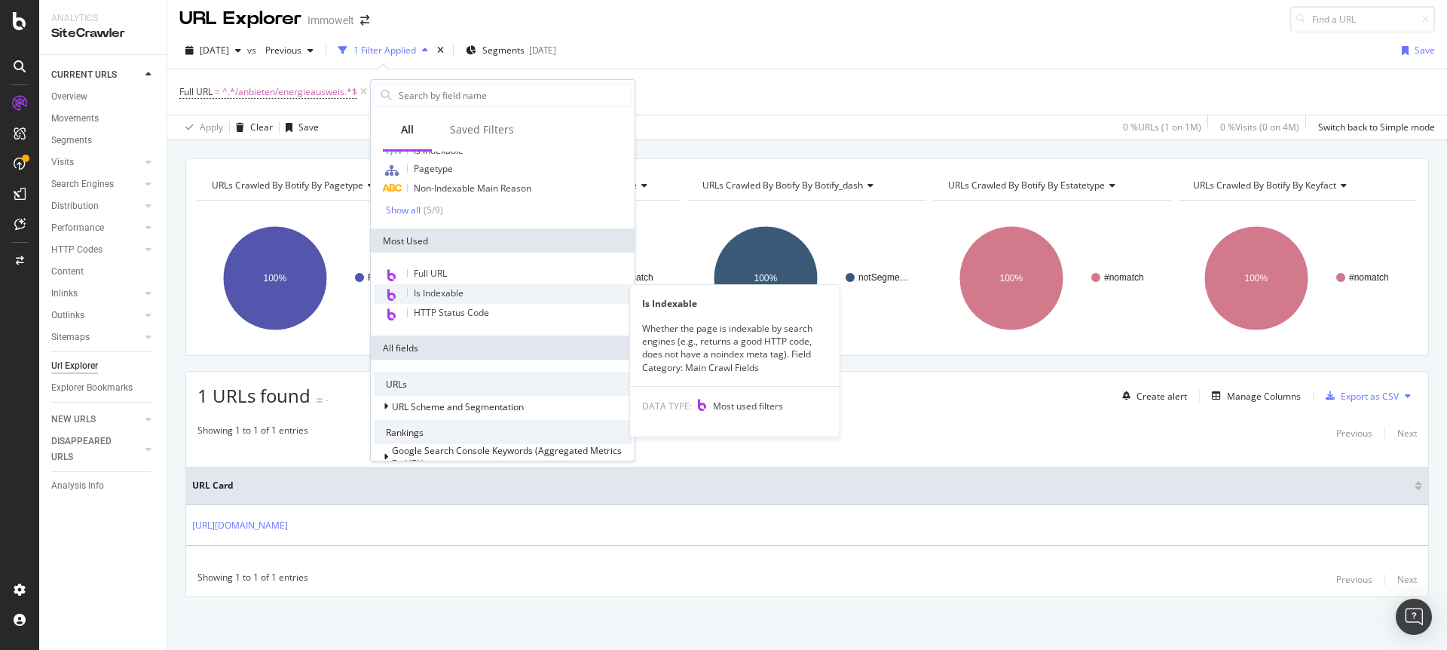
click at [448, 296] on span "Is Indexable" at bounding box center [439, 292] width 50 height 13
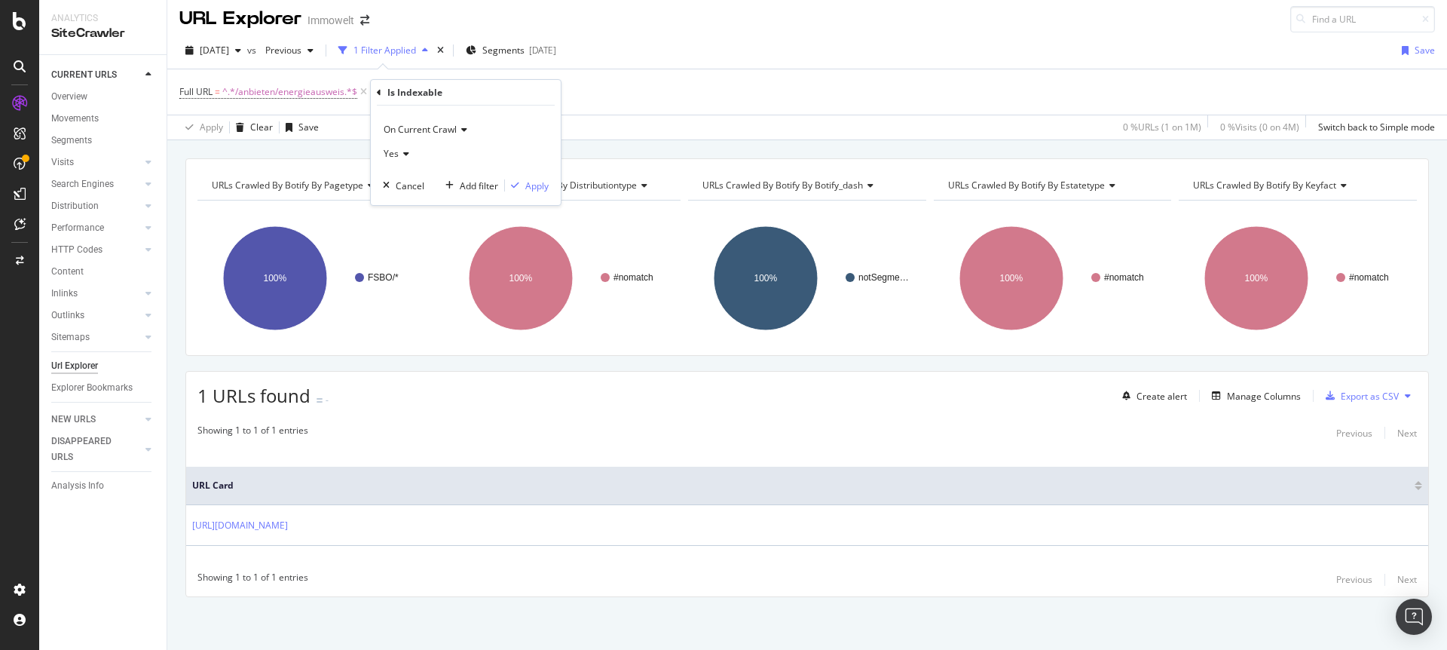
click at [406, 152] on icon at bounding box center [404, 153] width 11 height 9
click at [408, 152] on icon at bounding box center [404, 153] width 11 height 9
click at [476, 109] on div "On Current Crawl Yes Cancel Add filter Apply" at bounding box center [466, 156] width 190 height 100
click at [372, 90] on div "Is Indexable On Current Crawl Yes Cancel Add filter Apply" at bounding box center [466, 142] width 190 height 125
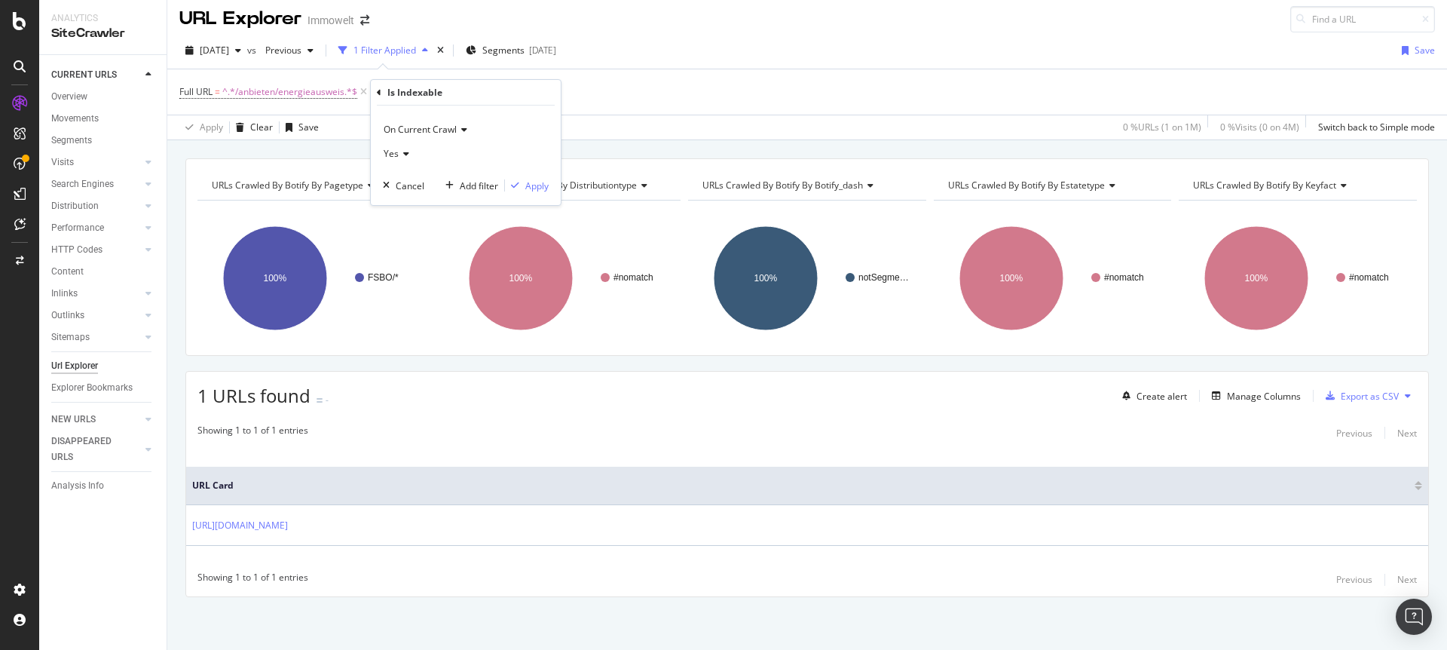
click at [375, 88] on div "Is Indexable On Current Crawl Yes Cancel Add filter Apply" at bounding box center [466, 142] width 190 height 125
click at [377, 90] on icon at bounding box center [379, 92] width 5 height 9
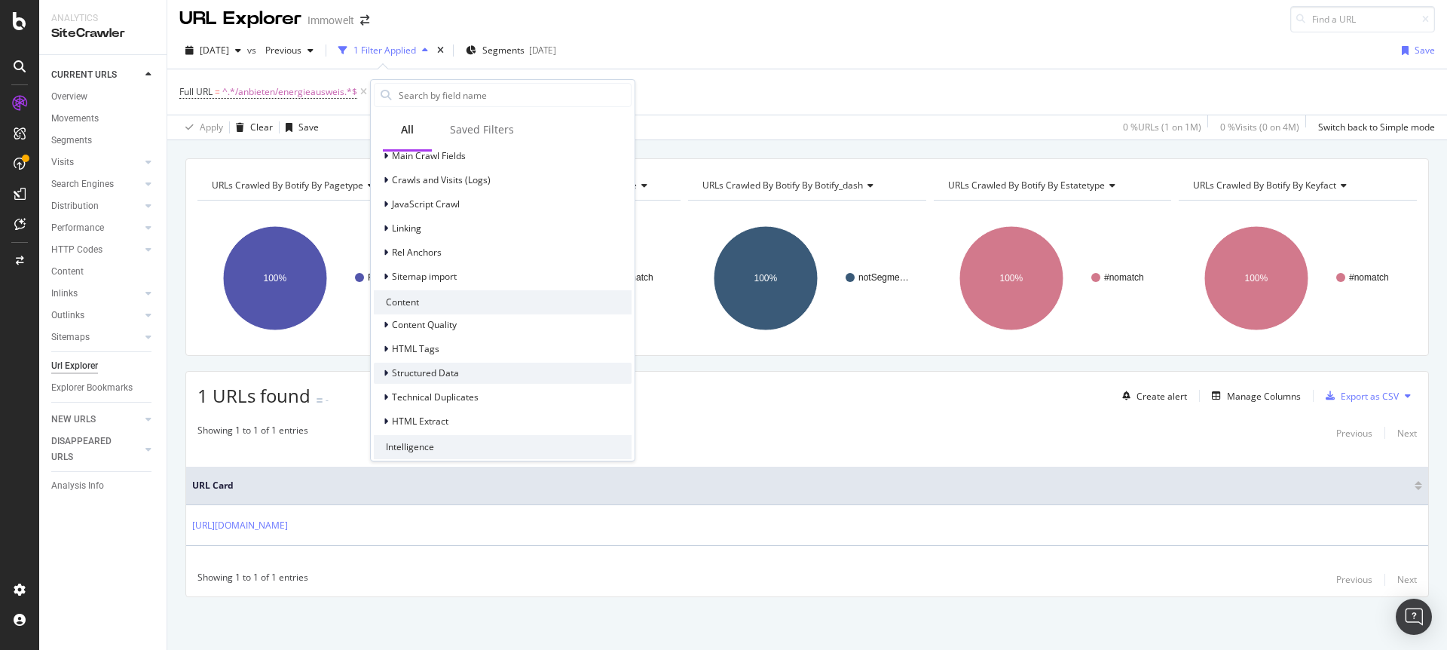
scroll to position [567, 0]
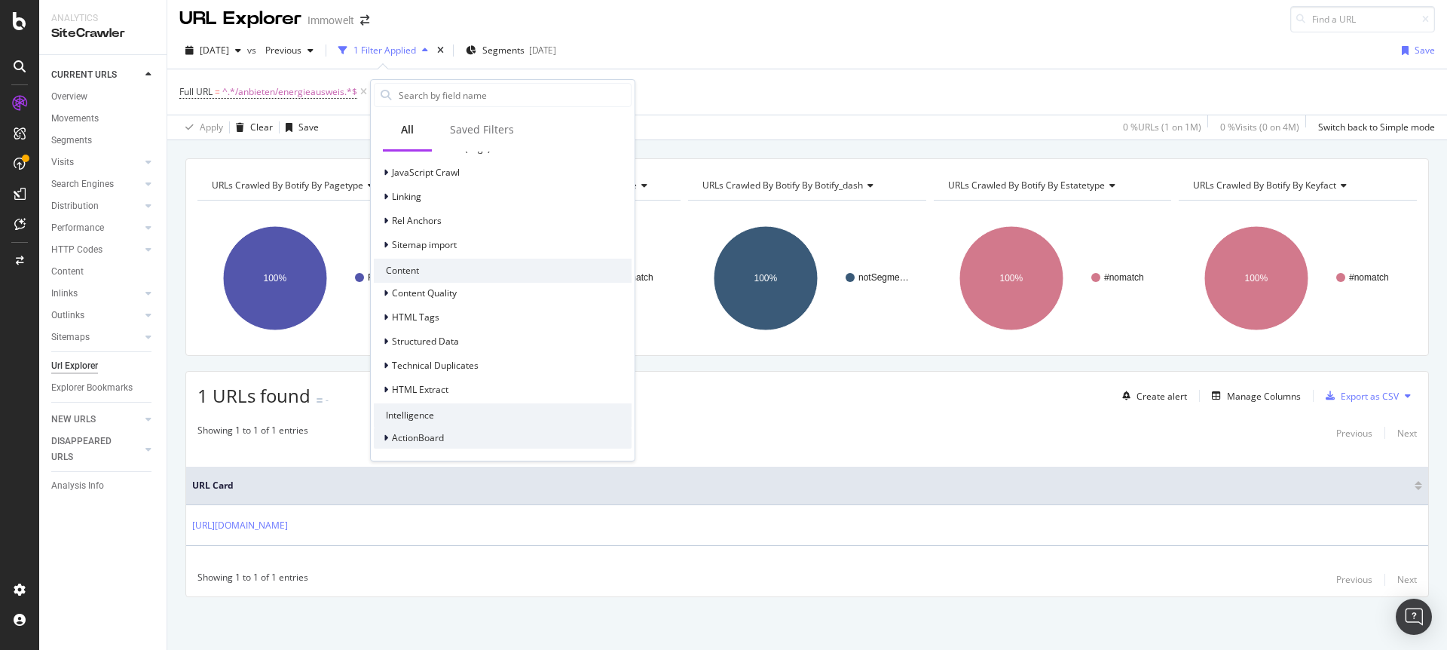
click at [383, 437] on div at bounding box center [387, 437] width 9 height 15
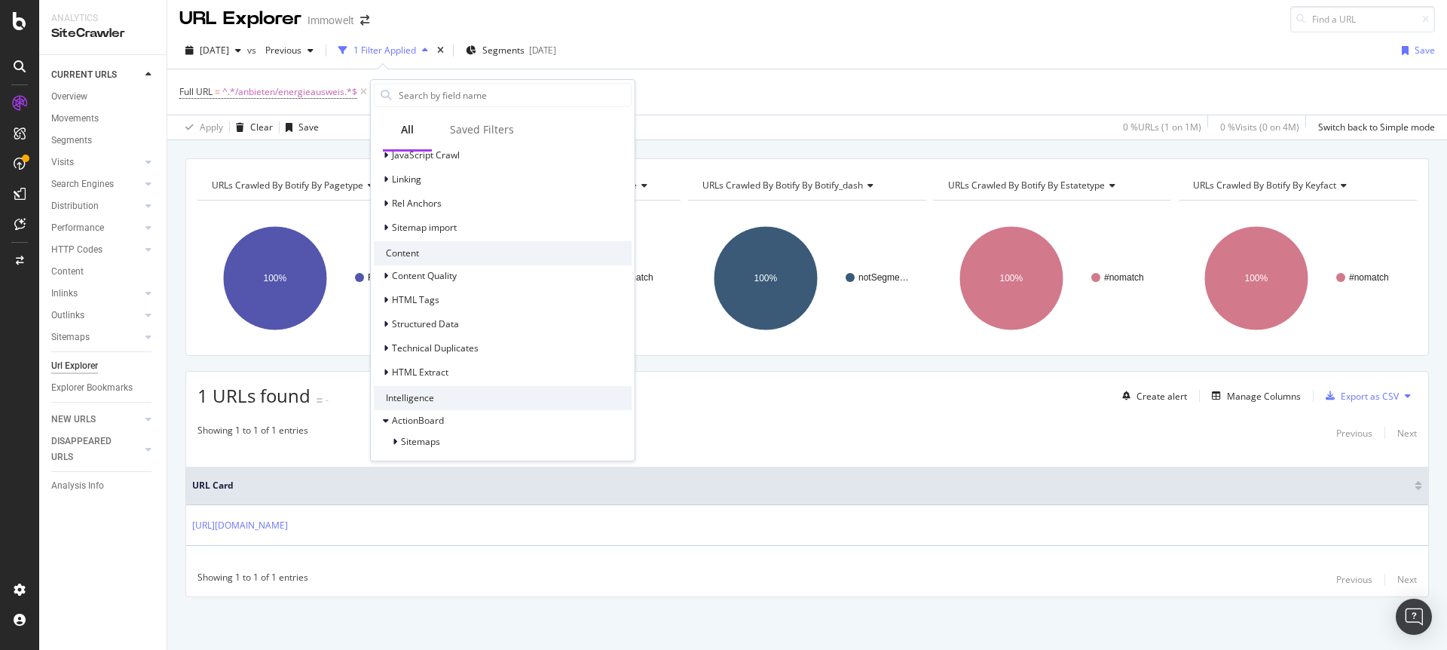
scroll to position [532, 0]
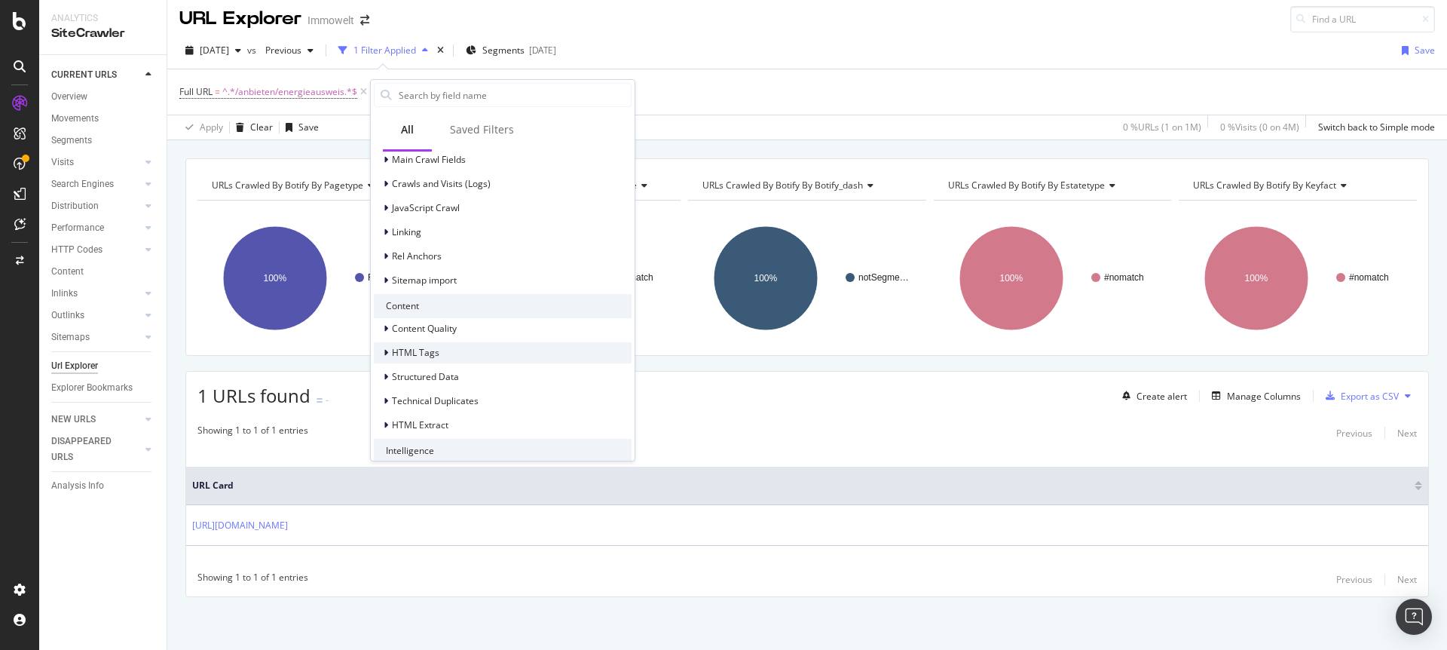
click at [390, 351] on div at bounding box center [387, 352] width 9 height 15
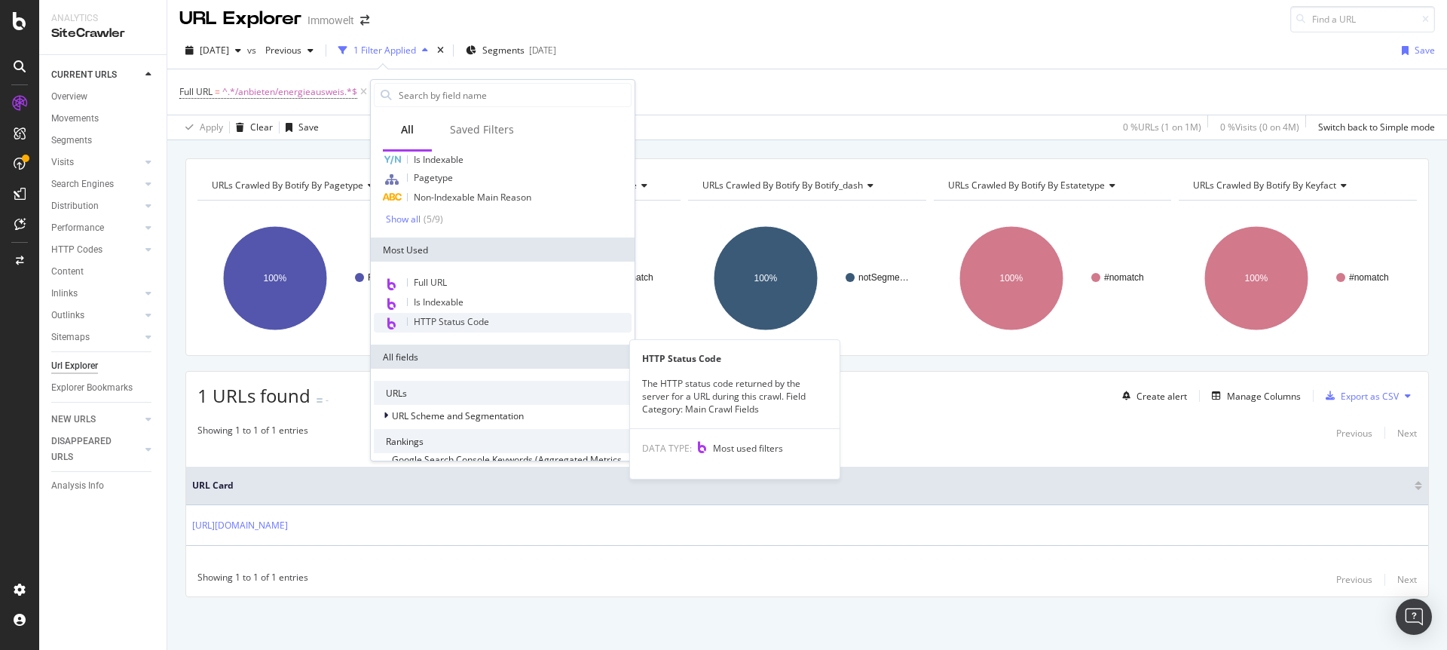
scroll to position [0, 0]
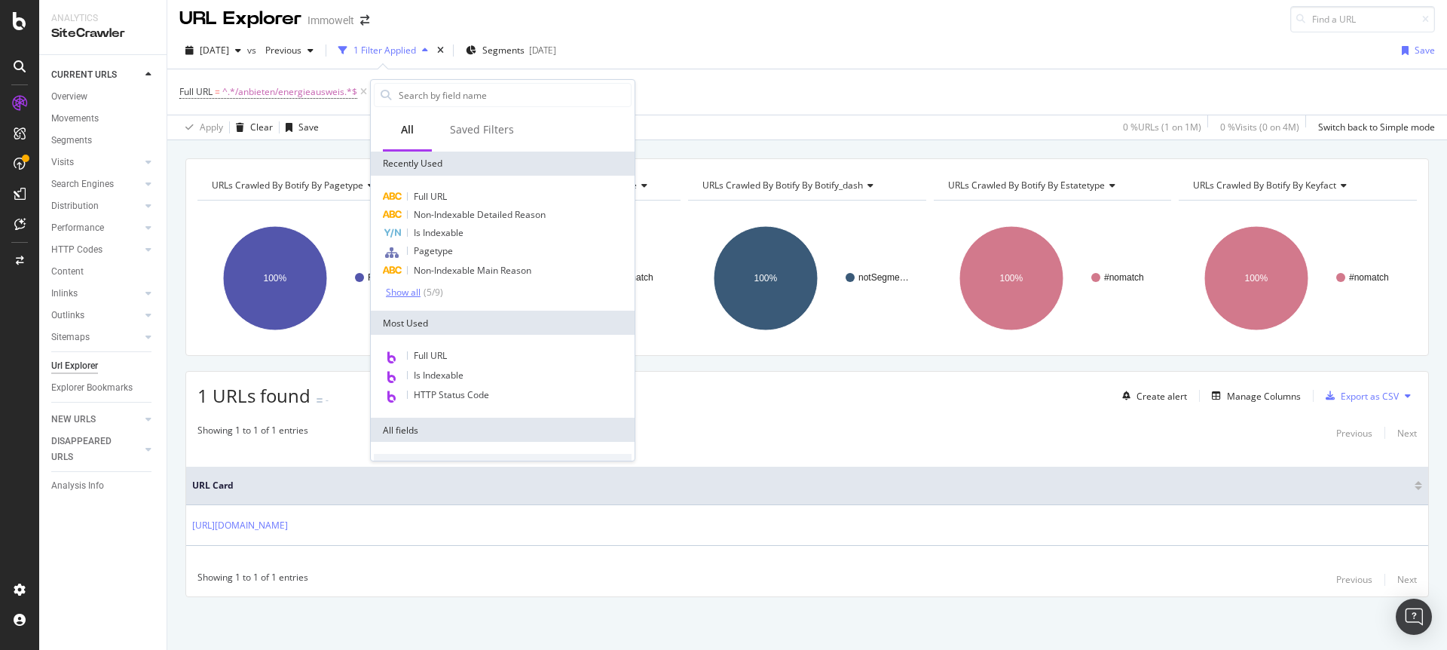
click at [415, 294] on div "Show all" at bounding box center [403, 292] width 35 height 11
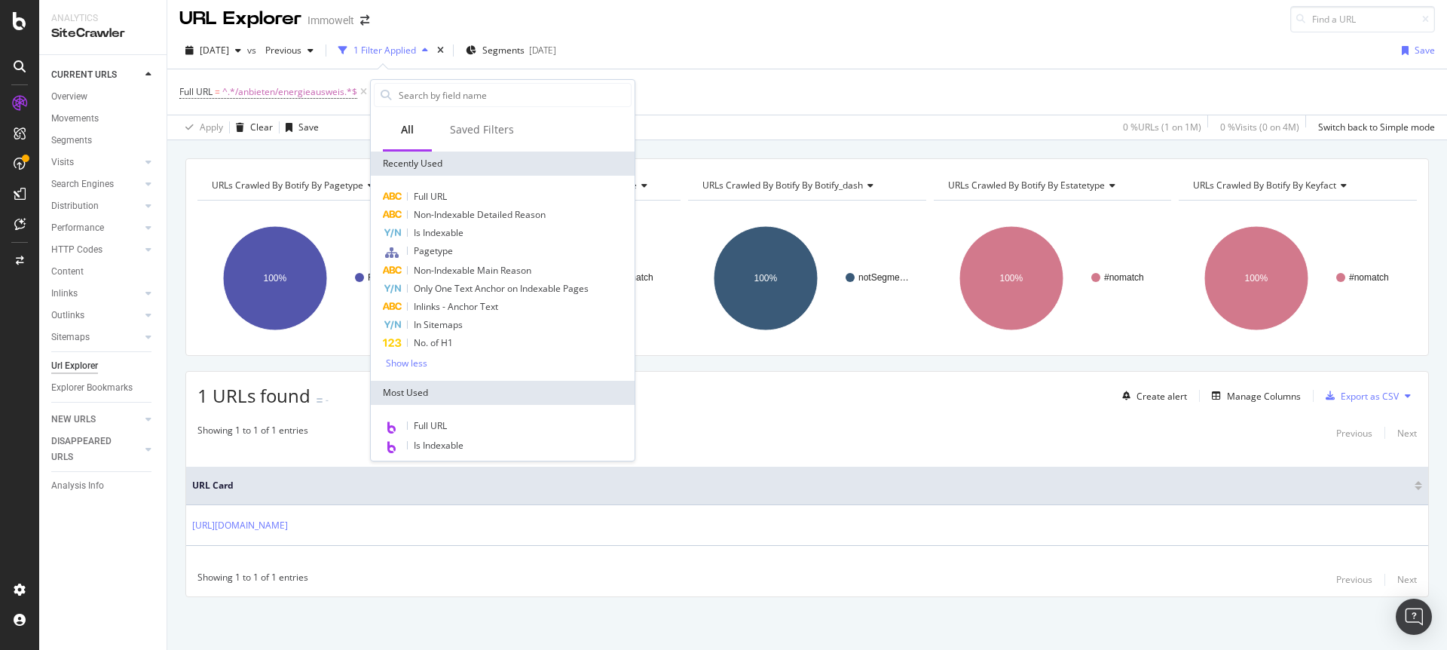
click at [773, 105] on div "Full URL = ^.*/anbieten/energieausweis.*$ Add Filter Add Filter Group" at bounding box center [807, 91] width 1256 height 45
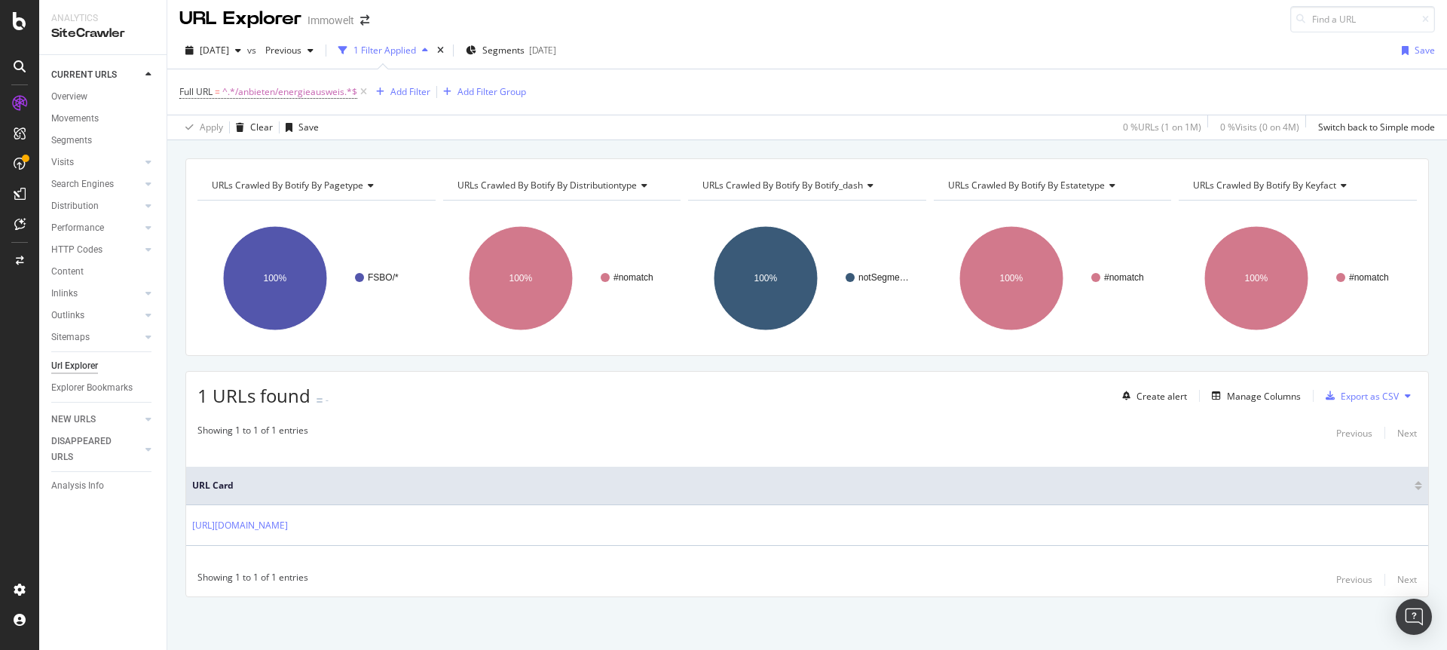
click at [1254, 501] on th "URL Card" at bounding box center [807, 486] width 1242 height 38
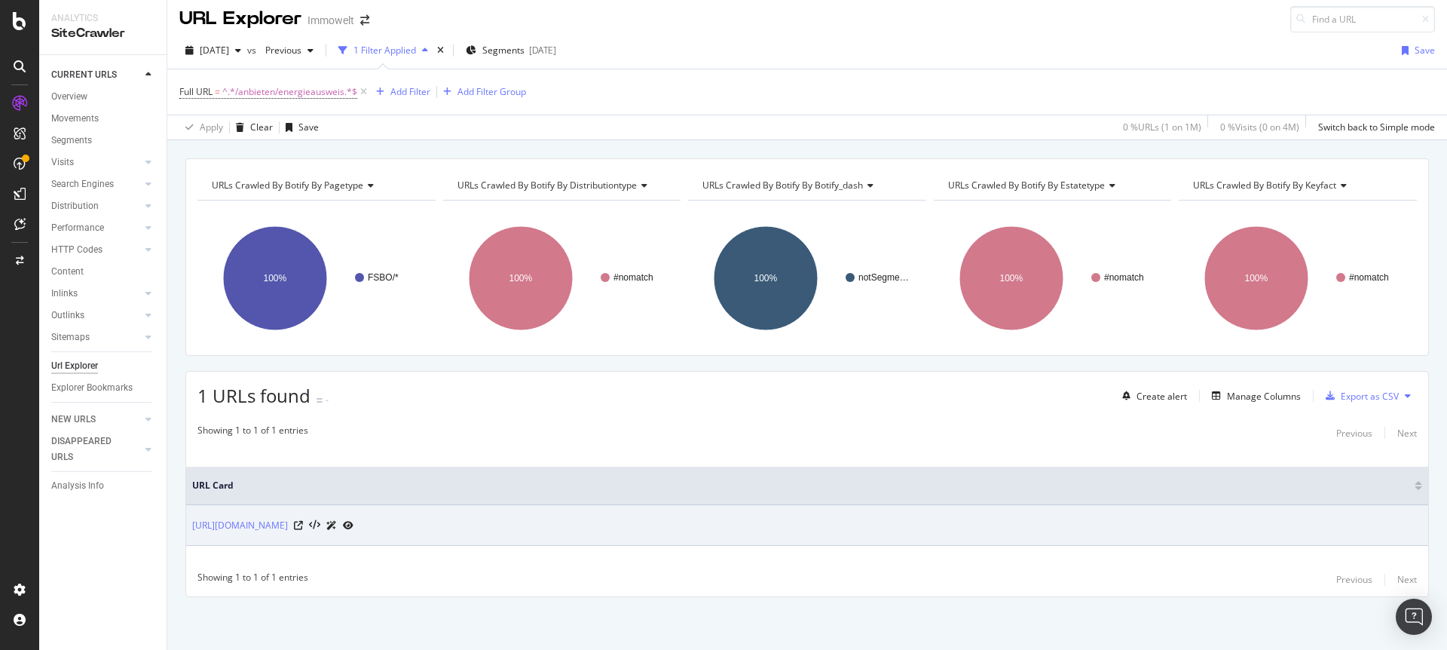
click at [354, 527] on icon at bounding box center [348, 525] width 11 height 9
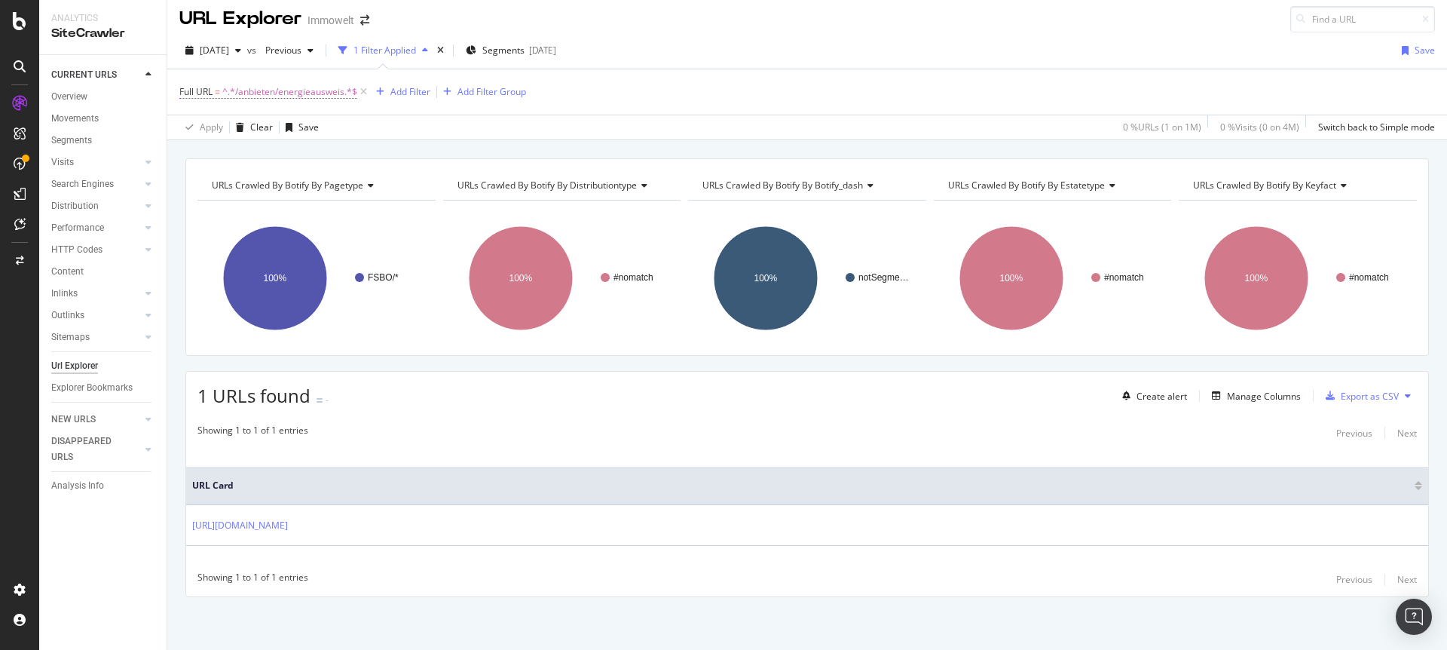
click at [325, 90] on span "^.*/anbieten/energieausweis.*$" at bounding box center [289, 91] width 135 height 21
click at [342, 158] on icon at bounding box center [346, 154] width 8 height 11
click at [308, 159] on input "text" at bounding box center [275, 154] width 164 height 24
paste input "wohnen/energieausweis-online-erstellen"
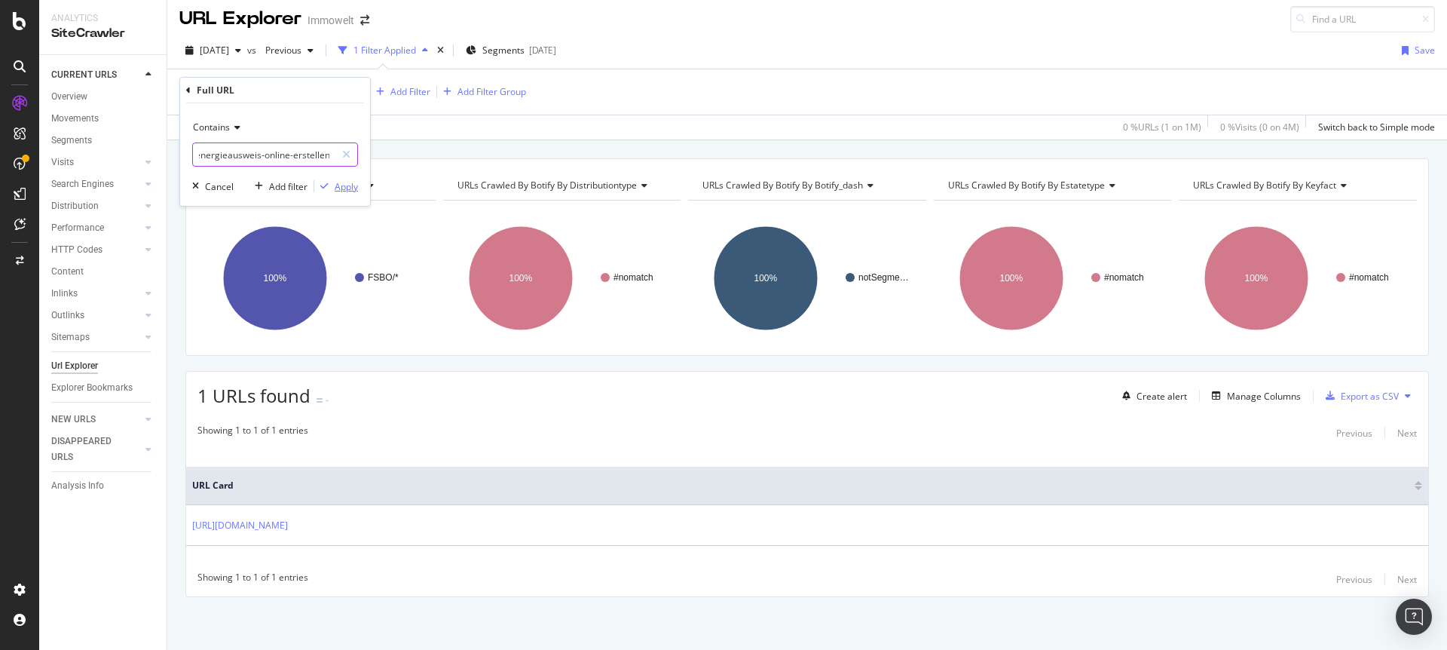
type input "wohnen/energieausweis-online-erstellen"
click at [338, 182] on div "Apply" at bounding box center [346, 186] width 23 height 13
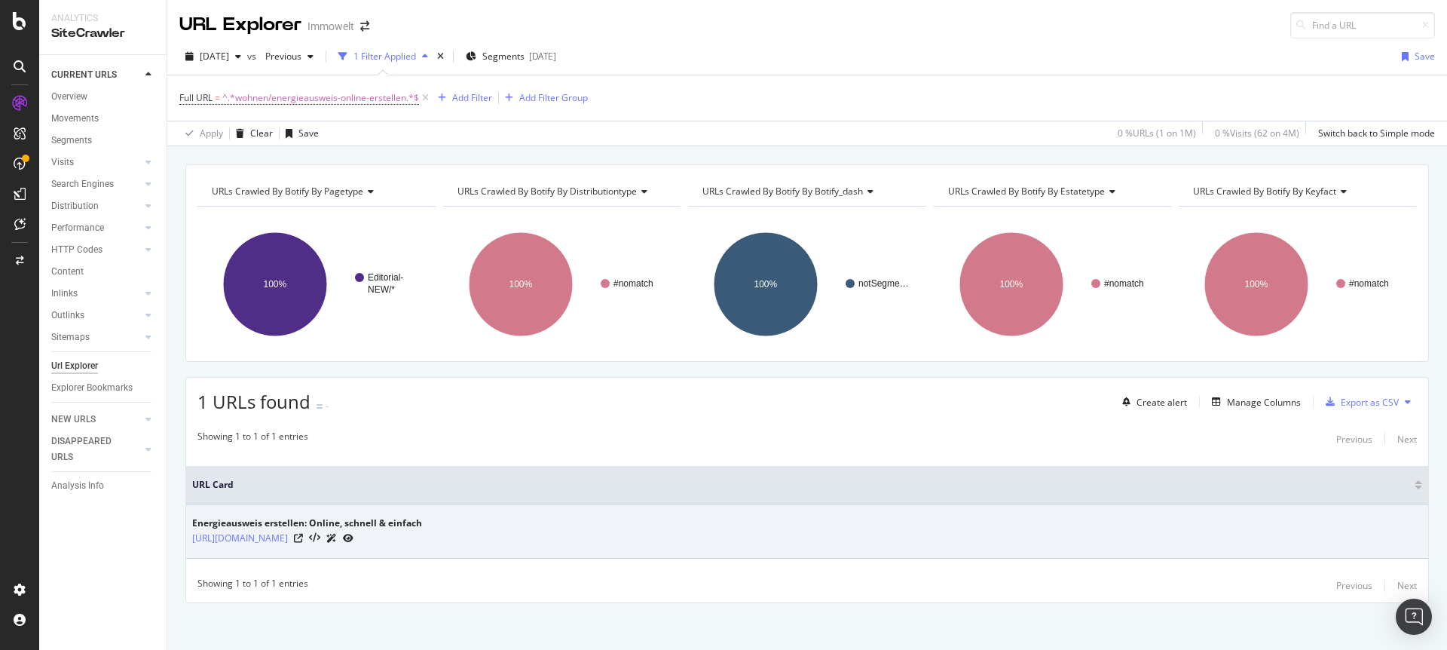
click at [354, 538] on icon at bounding box center [348, 538] width 11 height 9
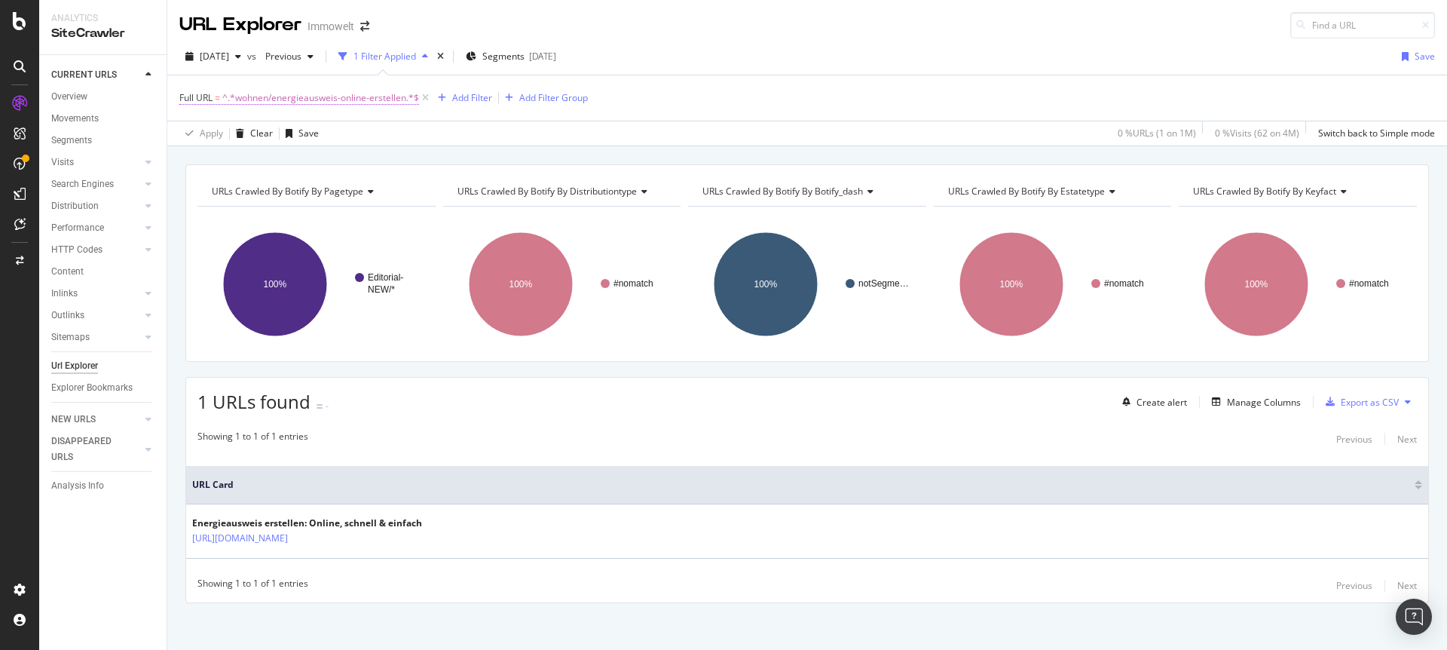
click at [377, 97] on span "^.*wohnen/energieausweis-online-erstellen.*$" at bounding box center [320, 97] width 197 height 21
click at [346, 160] on icon at bounding box center [346, 160] width 8 height 11
click at [311, 168] on input "text" at bounding box center [275, 161] width 164 height 24
paste input "anbieten/energieausweis"
type input "anbieten/energieausweis"
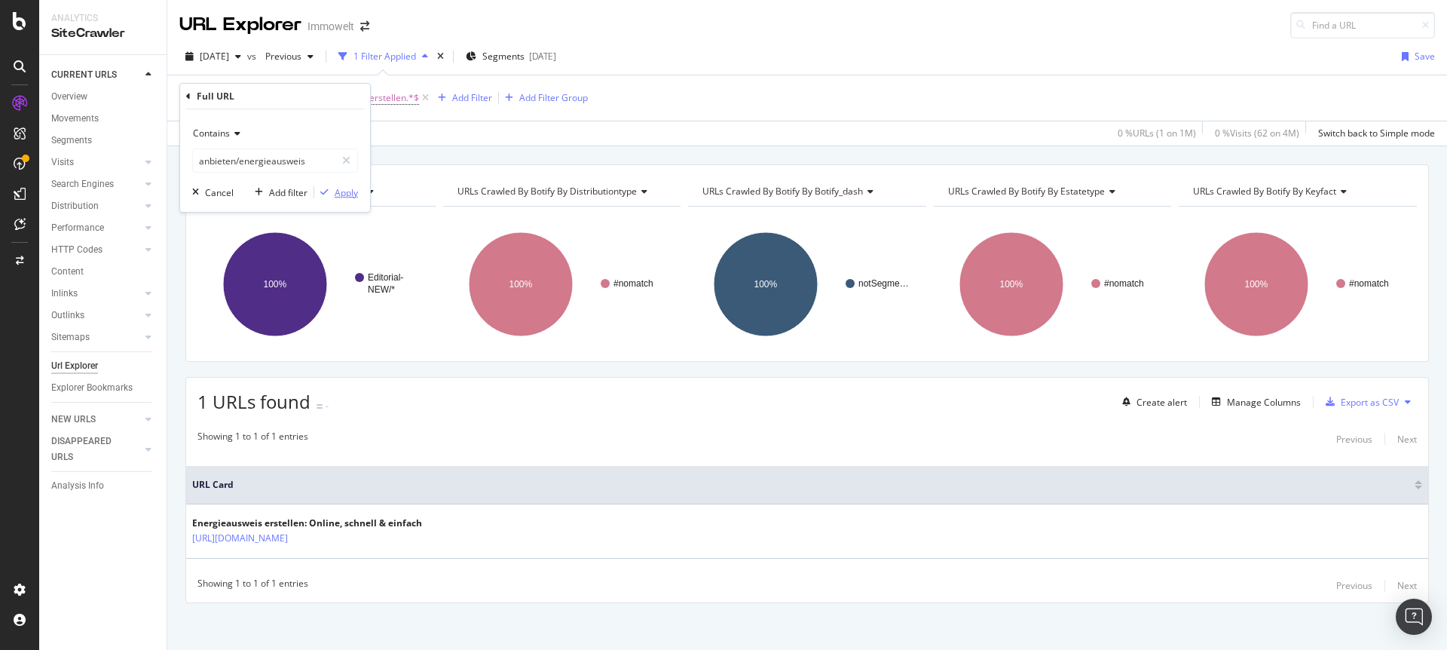
click at [355, 194] on div "Apply" at bounding box center [346, 192] width 23 height 13
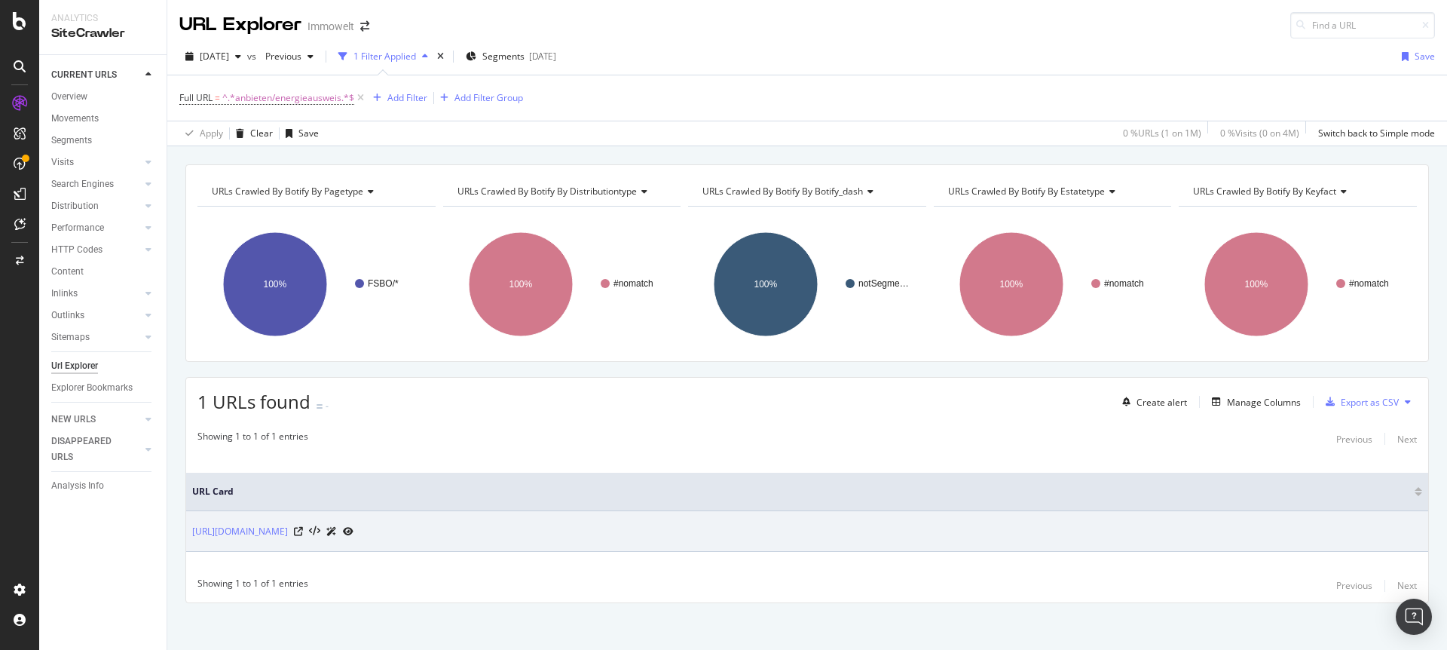
click at [354, 528] on icon at bounding box center [348, 531] width 11 height 9
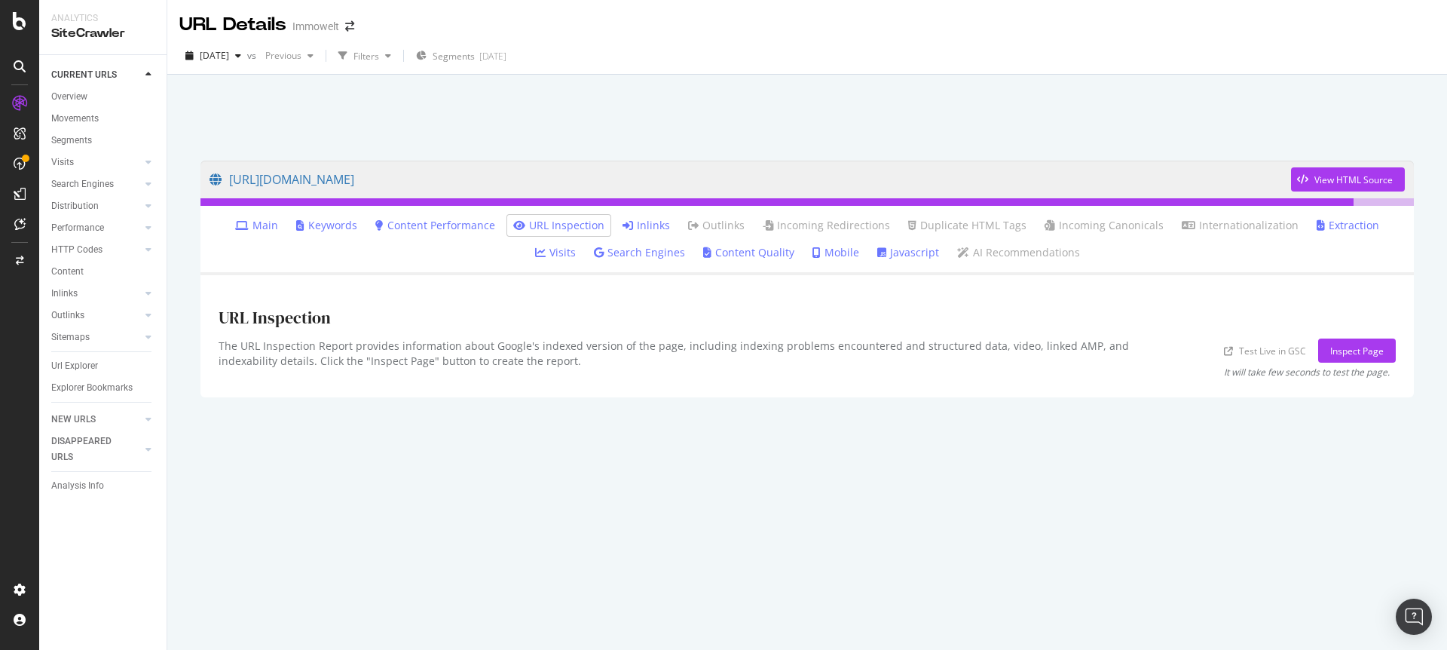
click at [623, 224] on link "Inlinks" at bounding box center [646, 225] width 47 height 15
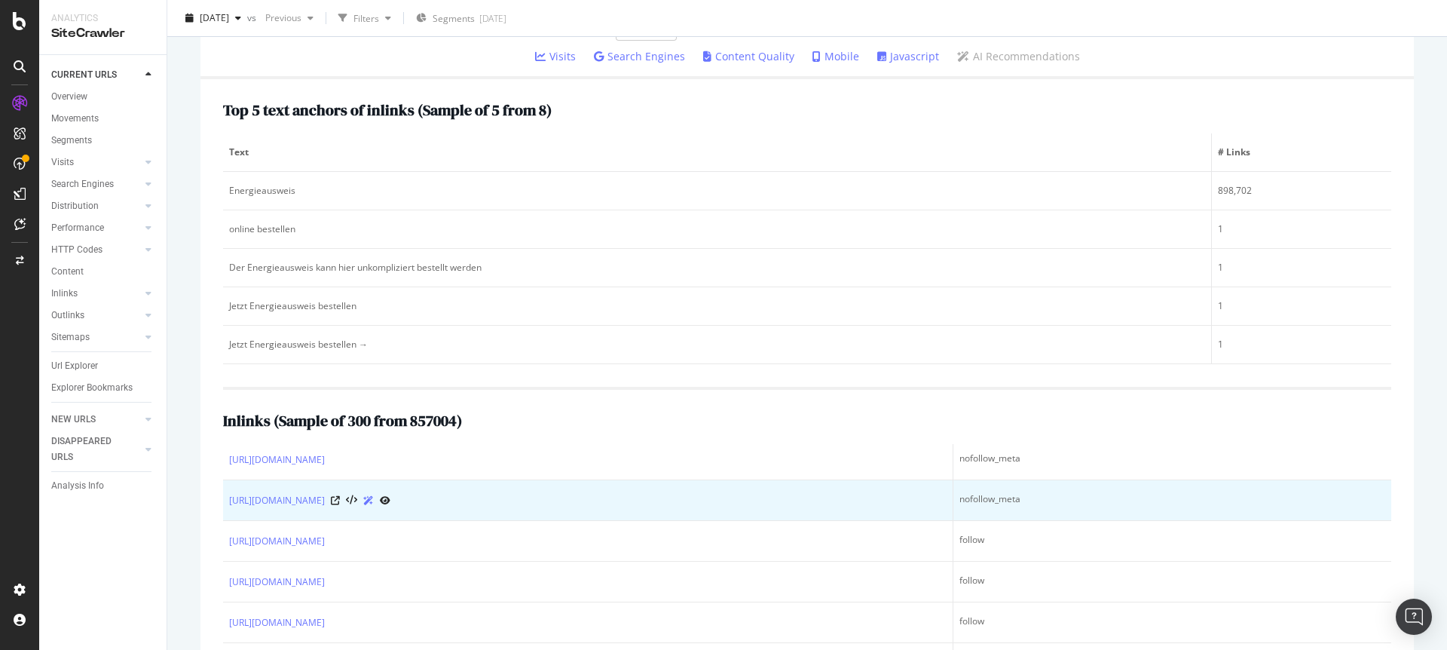
scroll to position [33, 0]
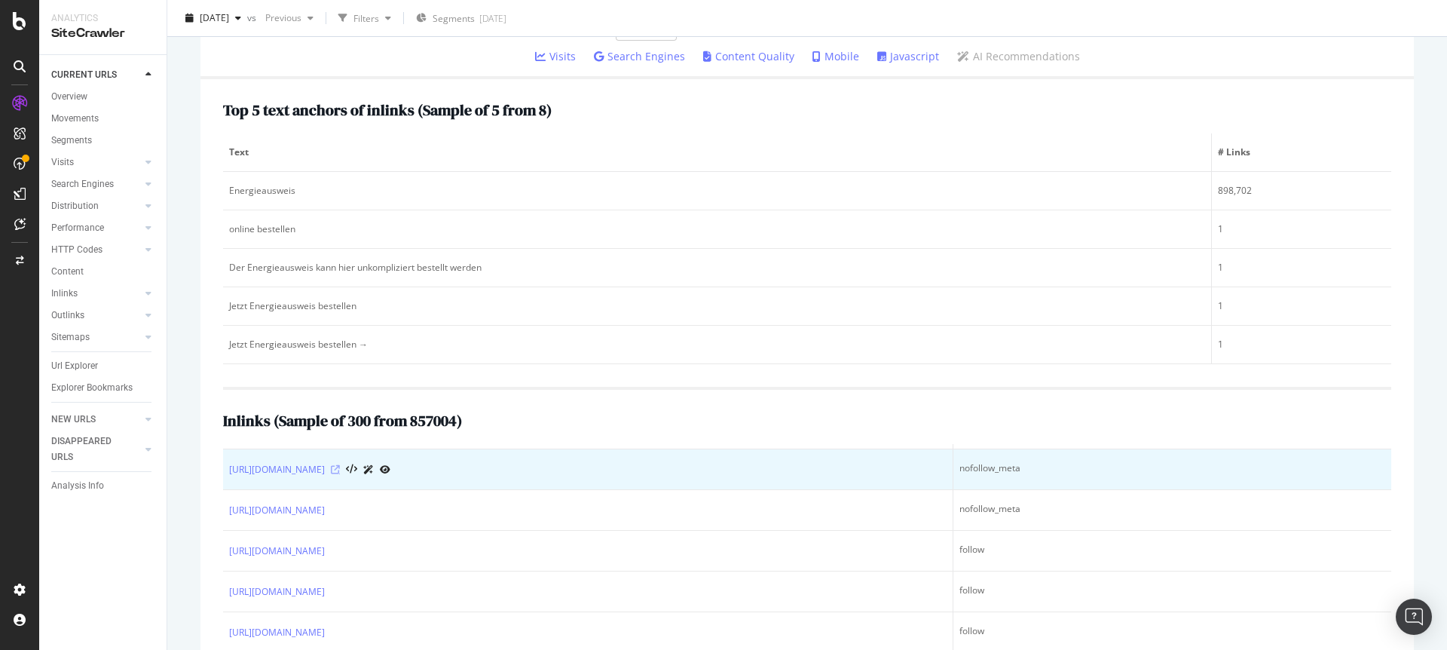
click at [340, 470] on icon at bounding box center [335, 469] width 9 height 9
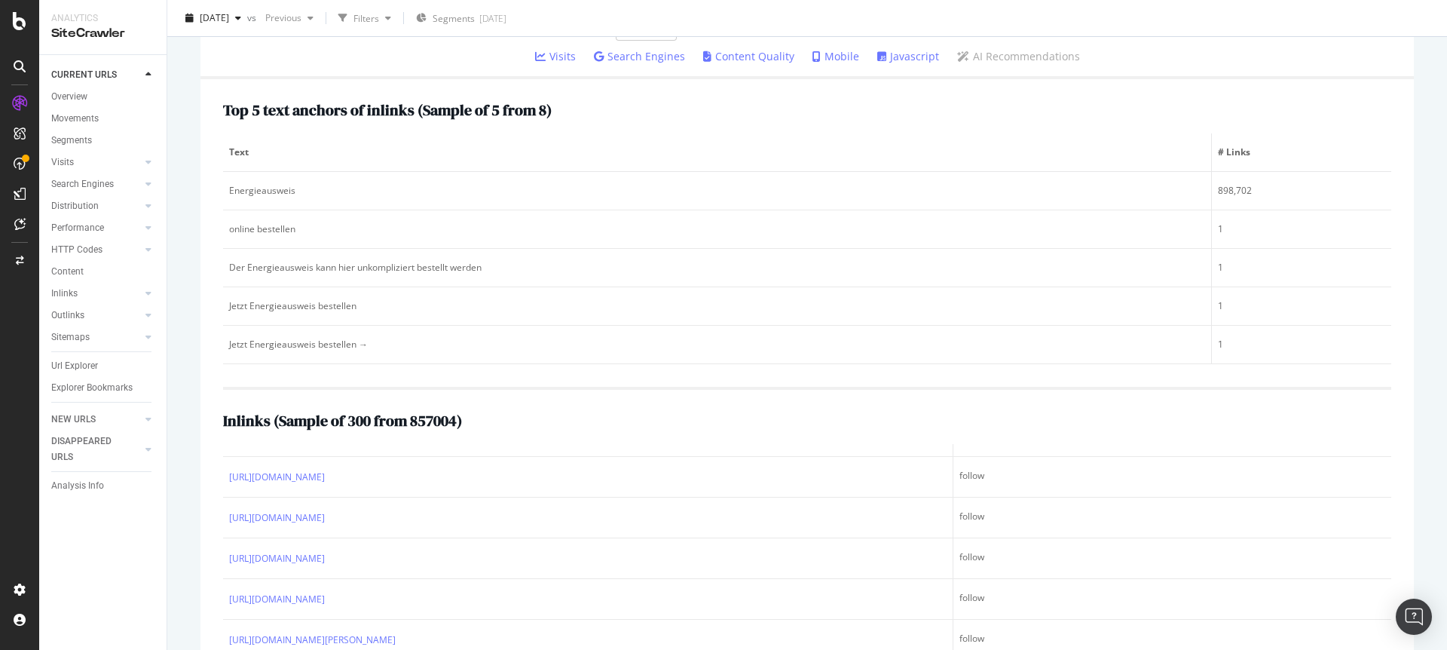
scroll to position [504, 0]
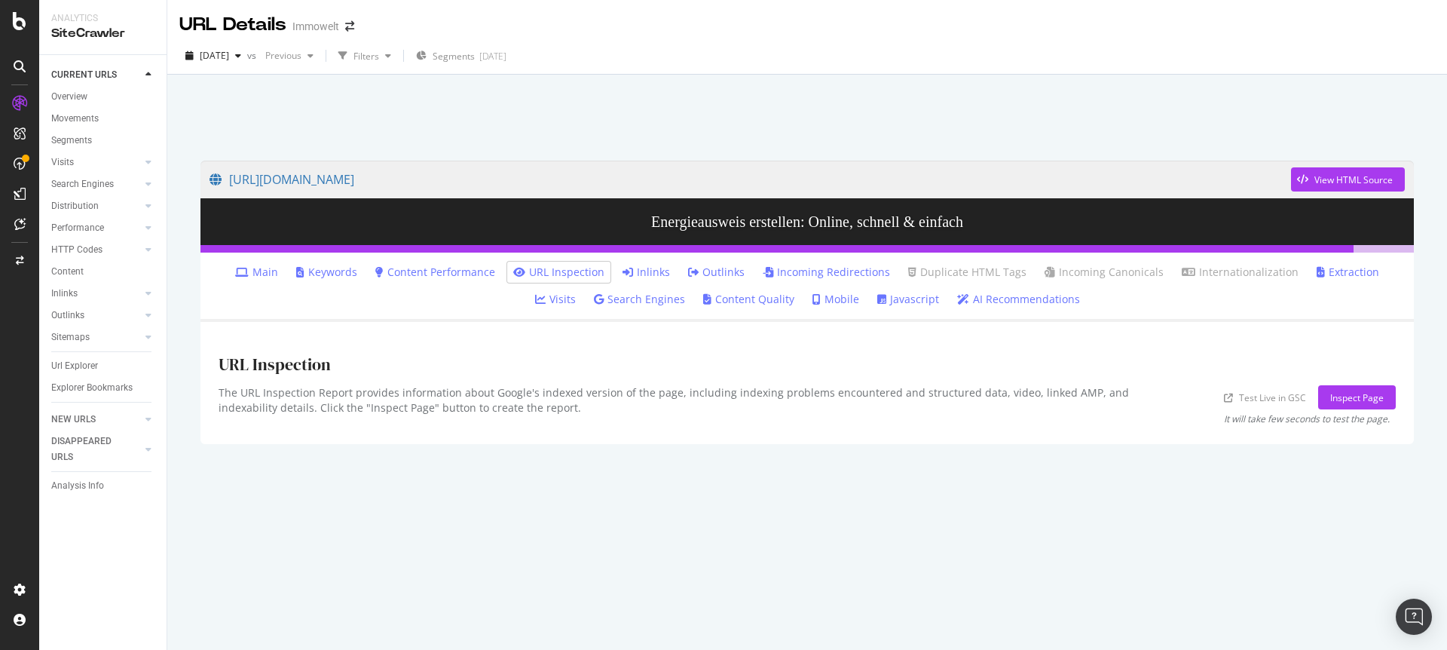
click at [645, 271] on li "Inlinks" at bounding box center [647, 272] width 60 height 21
click at [638, 273] on link "Inlinks" at bounding box center [646, 272] width 47 height 15
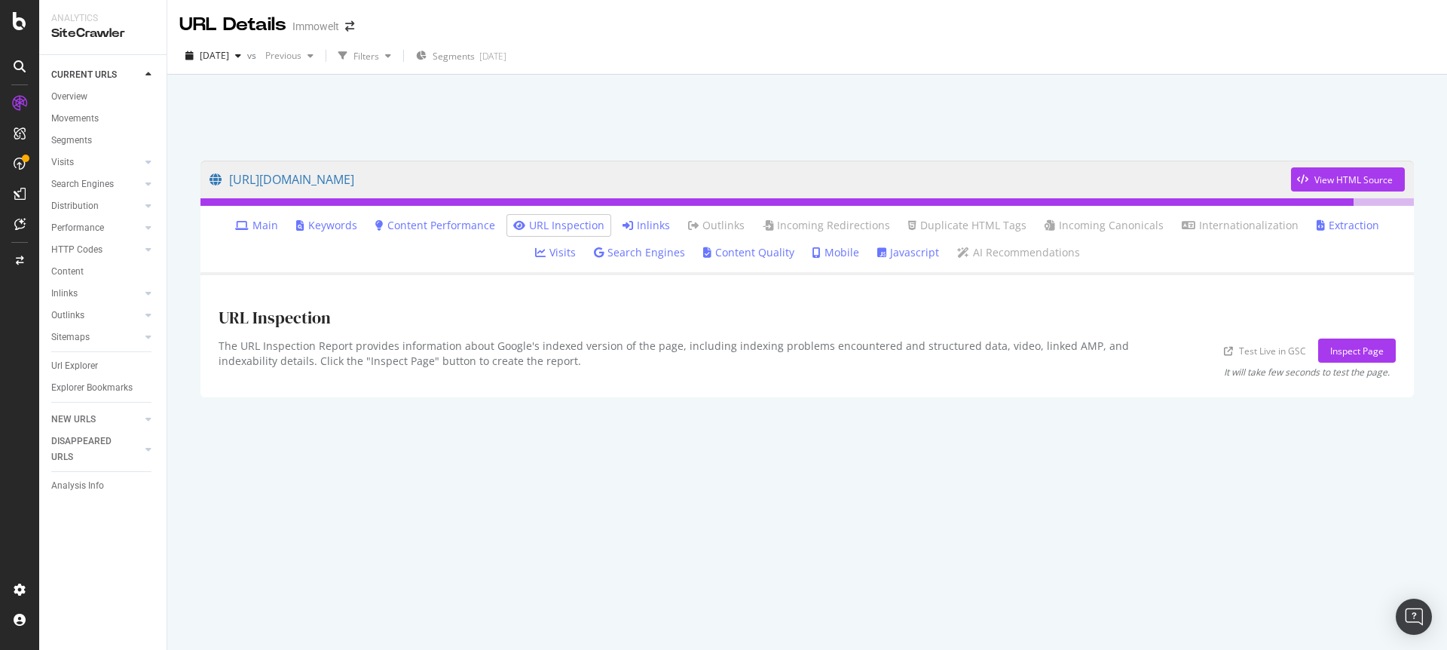
click at [623, 218] on link "Inlinks" at bounding box center [646, 225] width 47 height 15
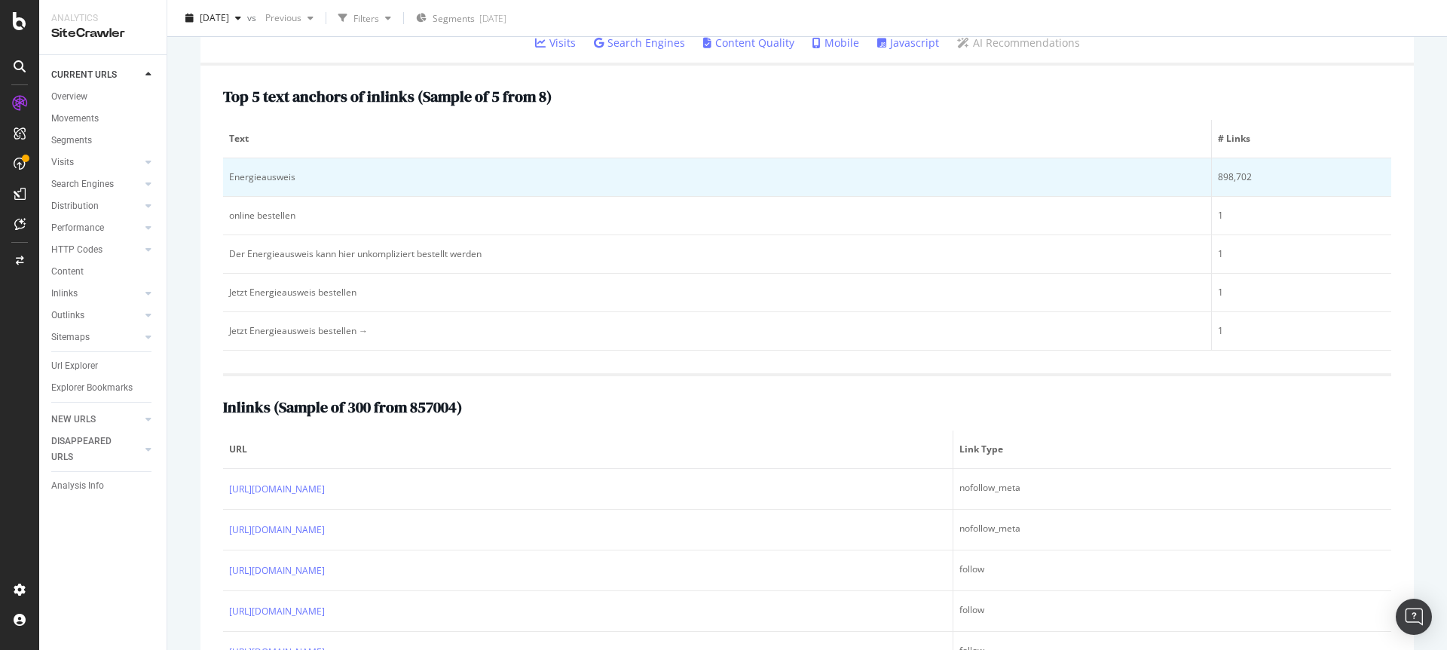
scroll to position [216, 0]
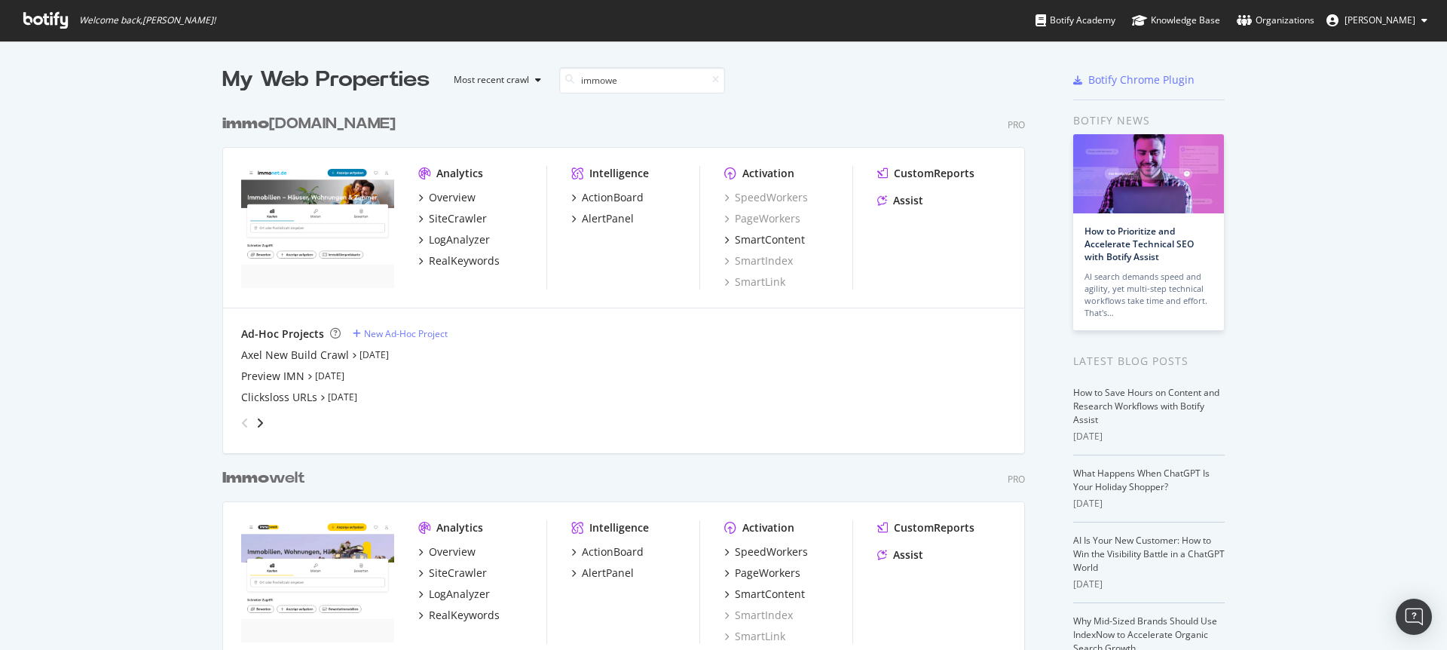
scroll to position [1052, 804]
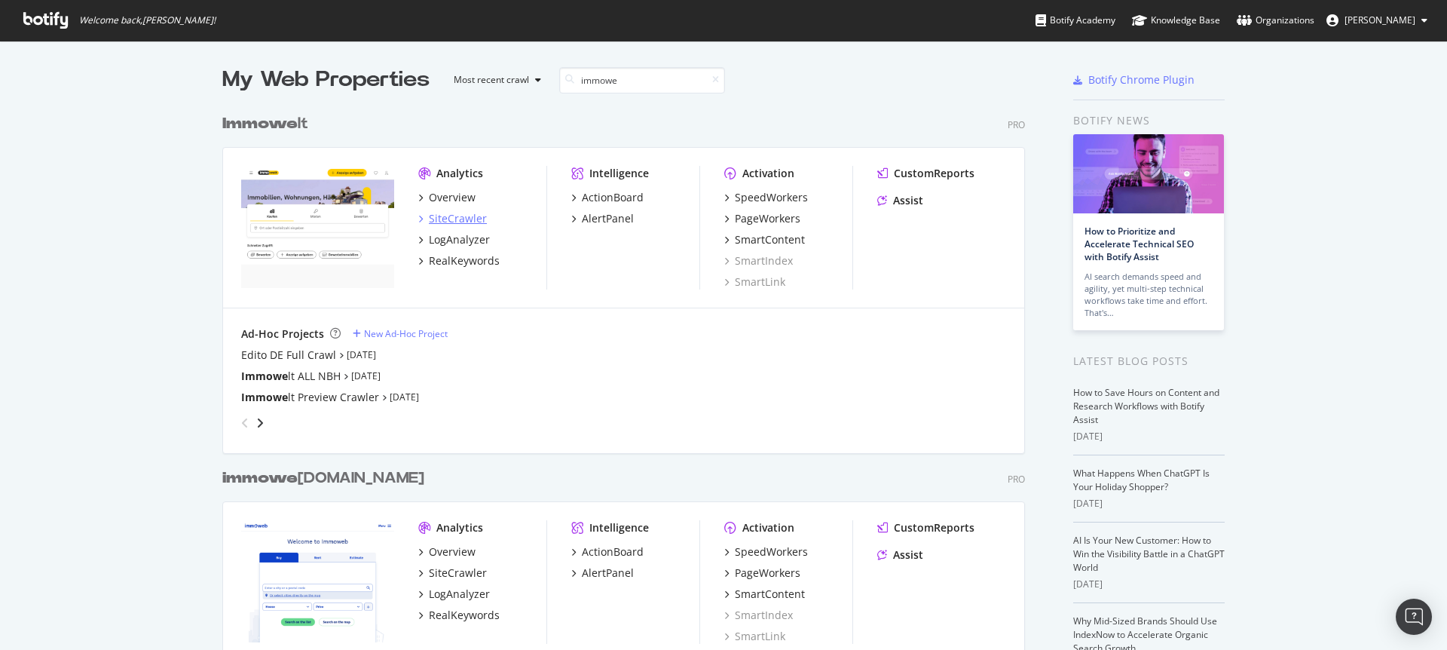
type input "immowe"
click at [452, 220] on div "SiteCrawler" at bounding box center [458, 218] width 58 height 15
